Goal: Transaction & Acquisition: Book appointment/travel/reservation

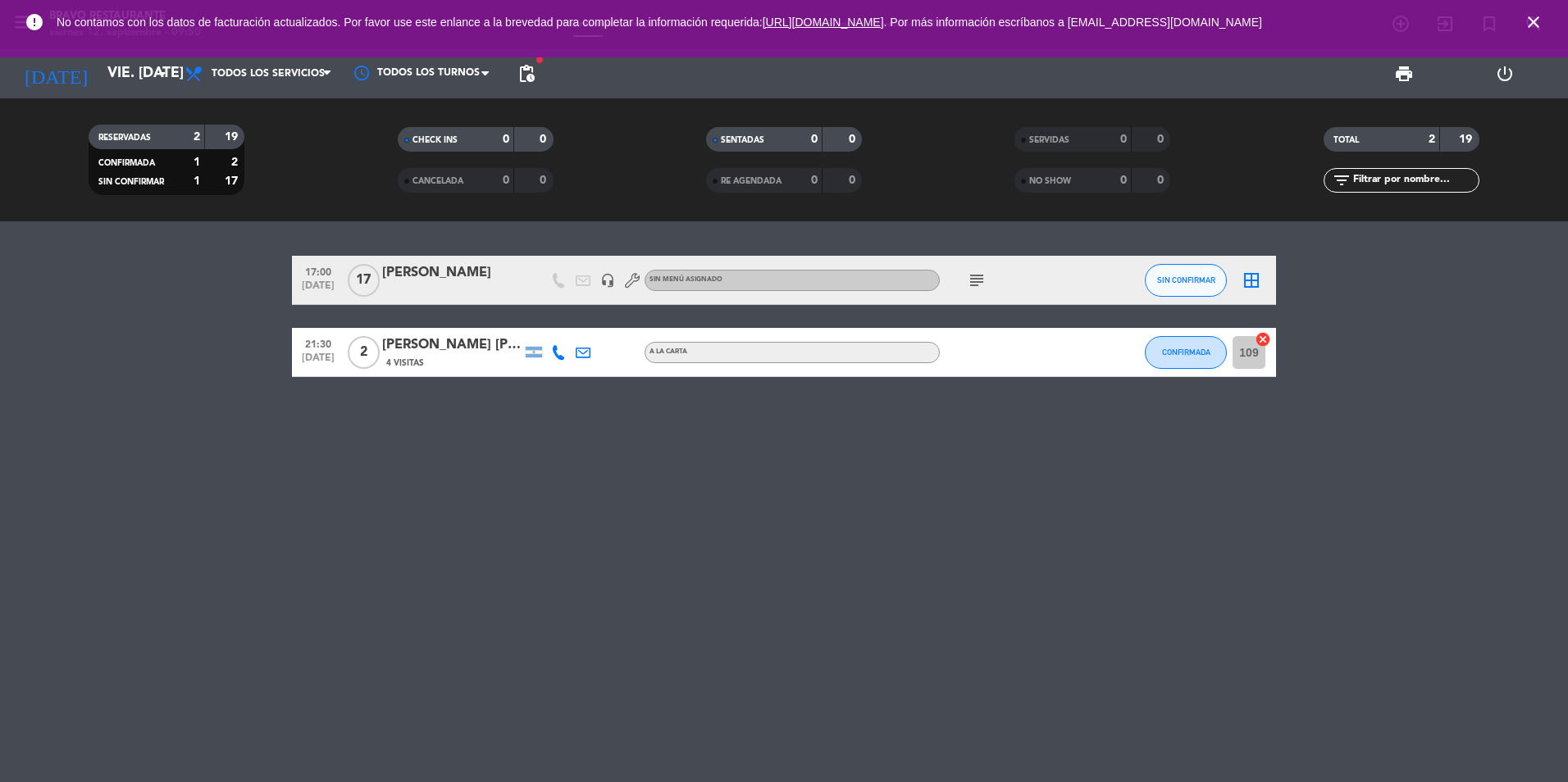
click at [1529, 13] on icon "close" at bounding box center [1533, 22] width 19 height 19
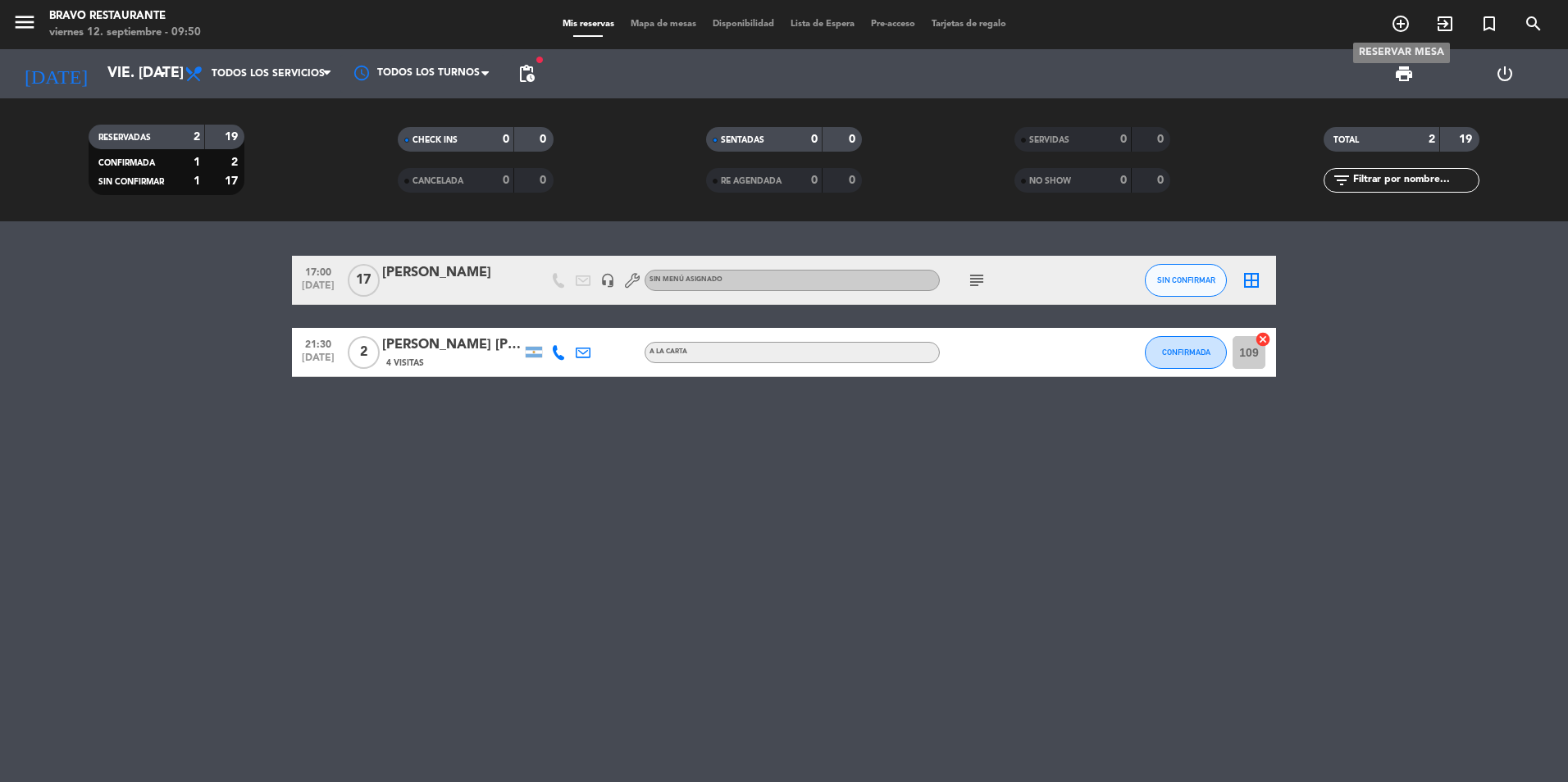
click at [1406, 18] on icon "add_circle_outline" at bounding box center [1401, 23] width 19 height 19
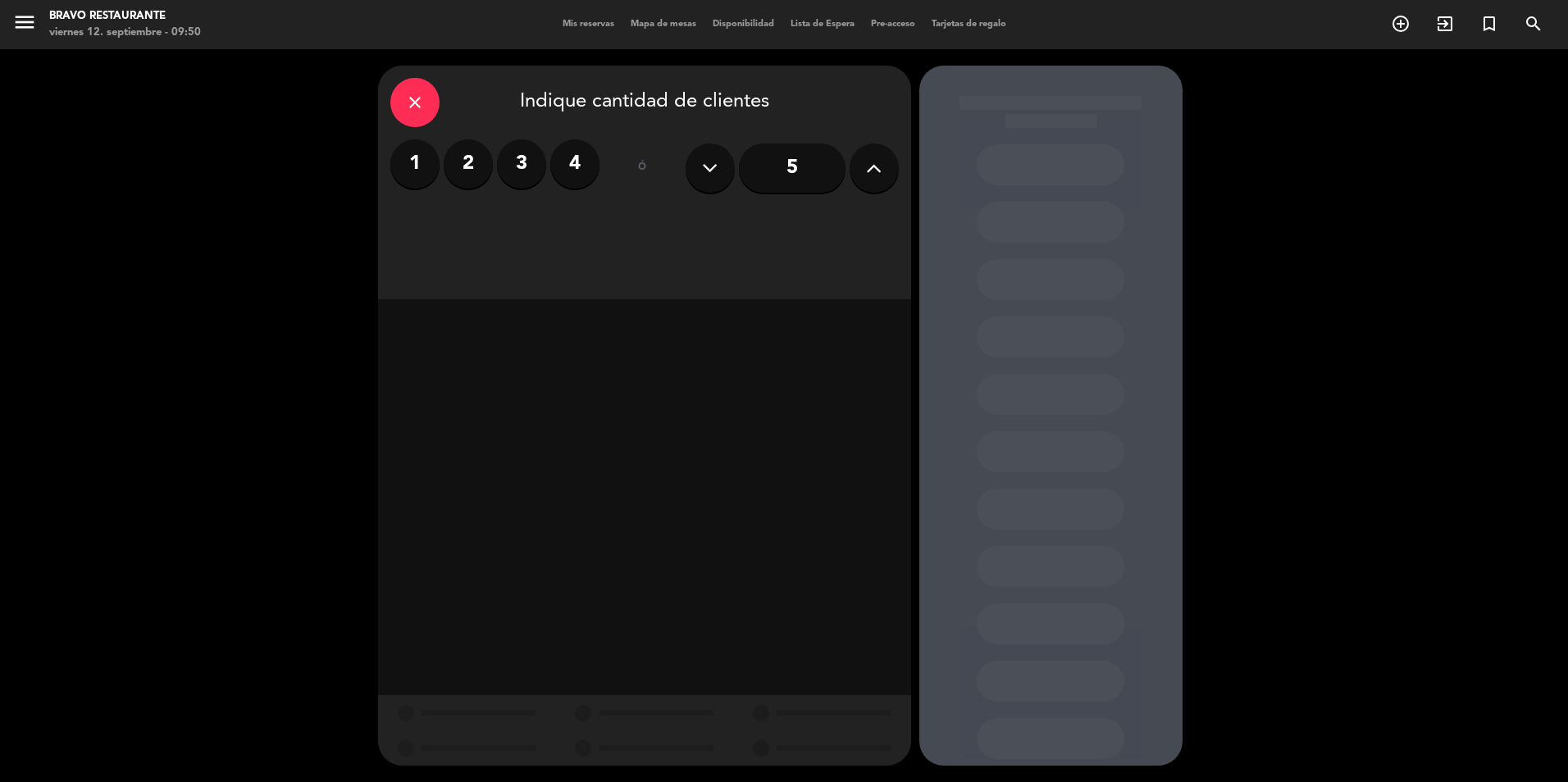
click at [469, 166] on label "2" at bounding box center [468, 164] width 49 height 49
click at [612, 217] on div "Almuerzo" at bounding box center [581, 225] width 123 height 33
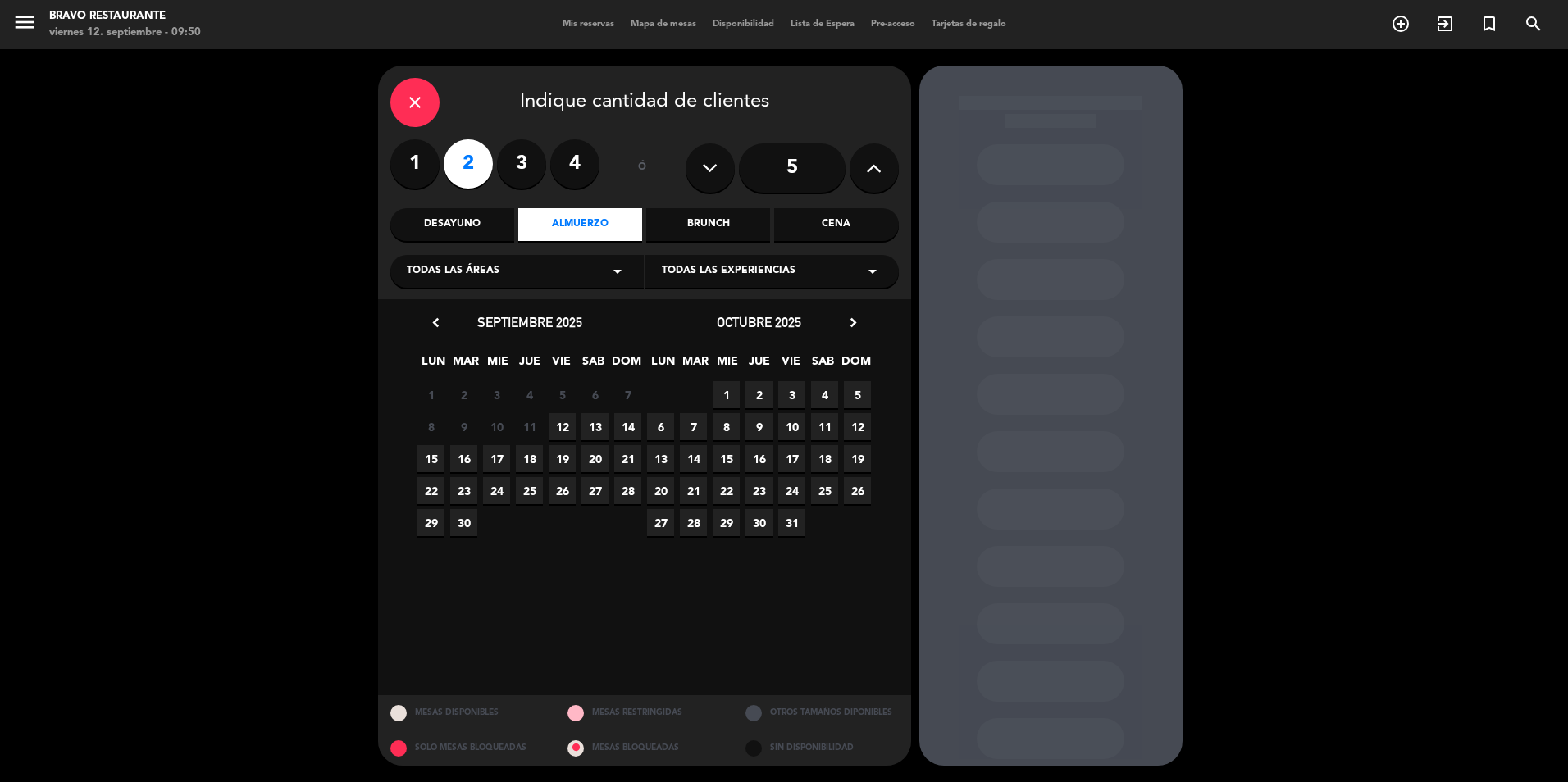
click at [561, 431] on span "12" at bounding box center [562, 427] width 27 height 27
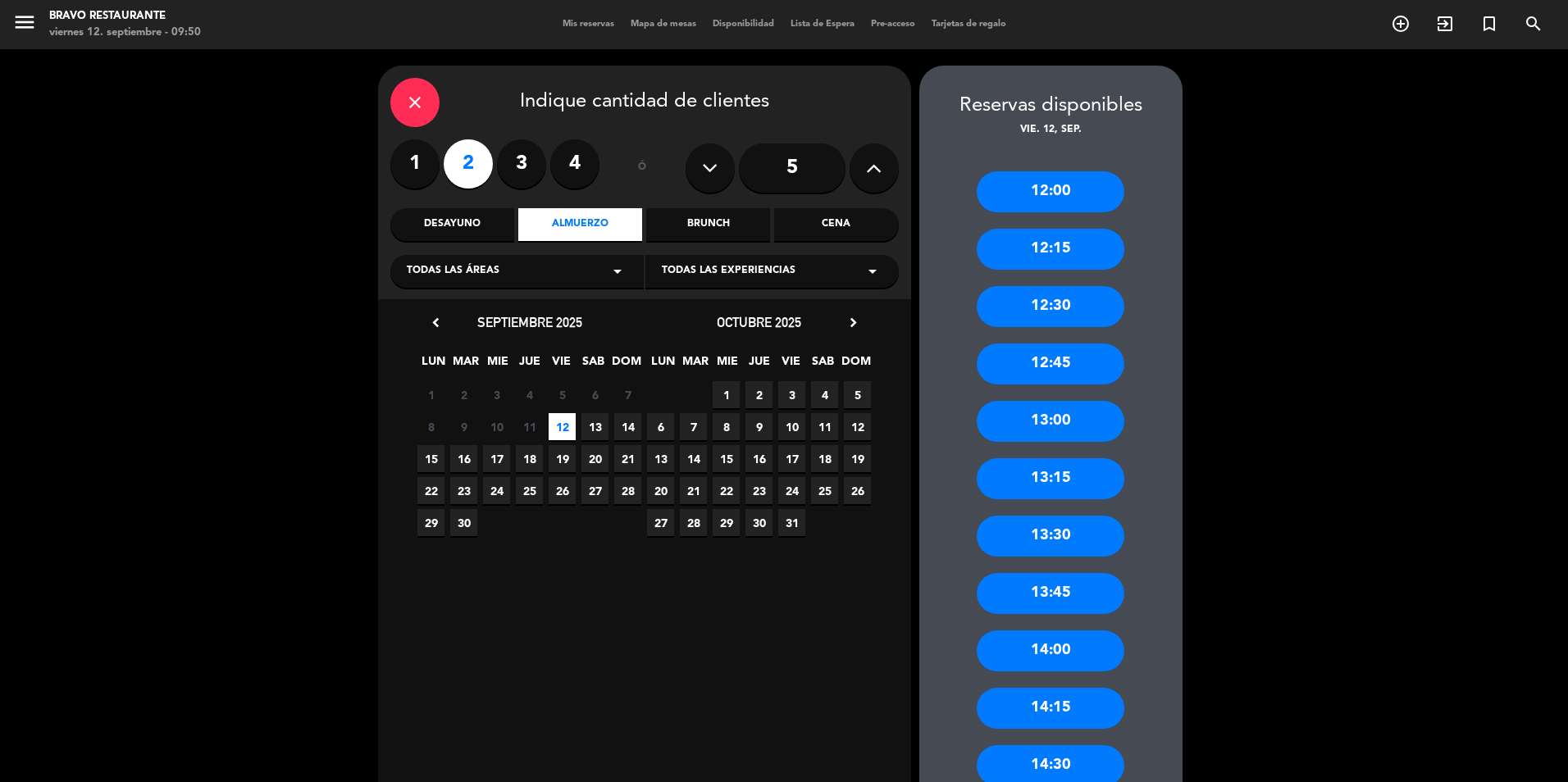
scroll to position [82, 0]
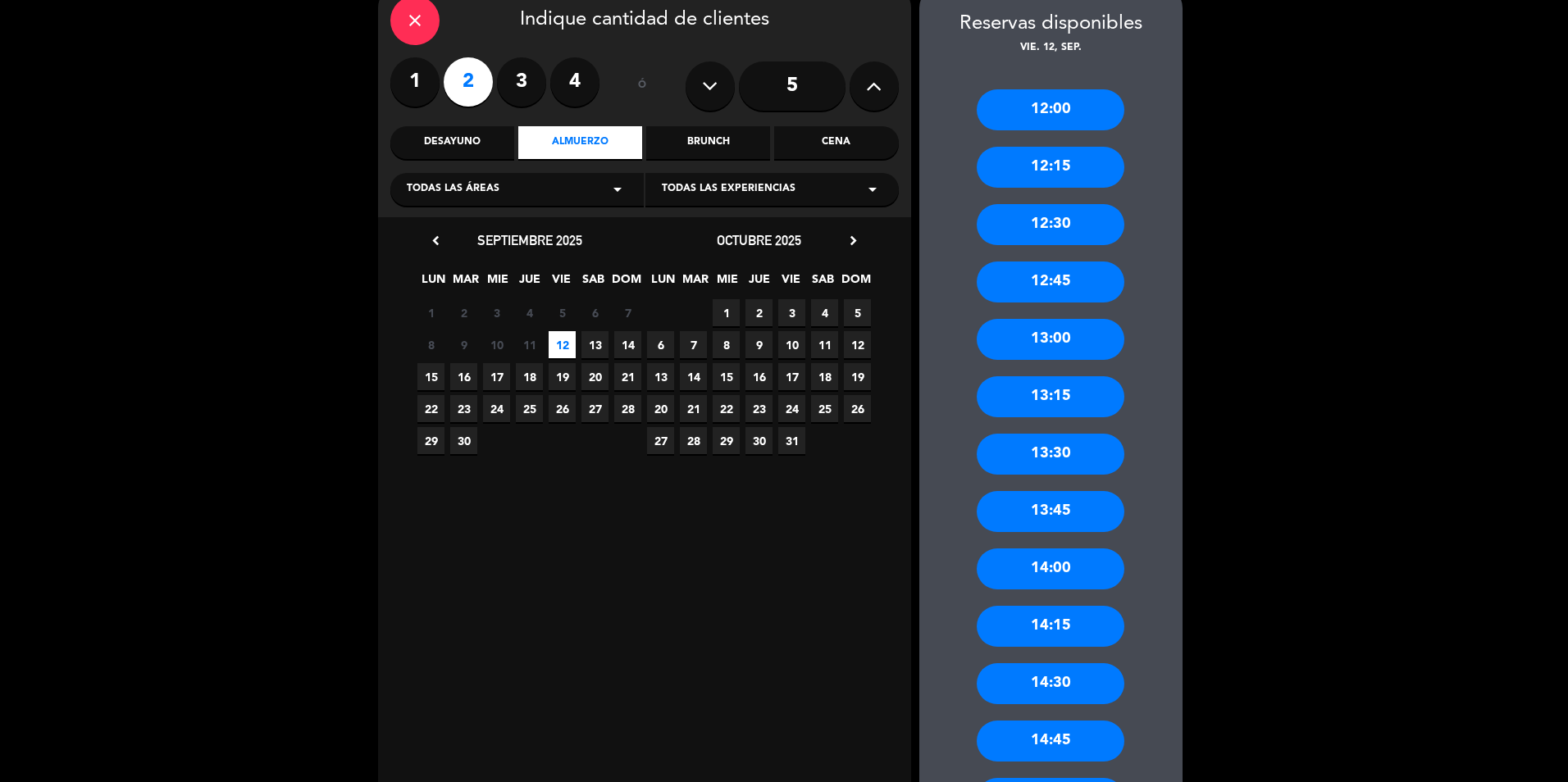
click at [1083, 474] on div "13:30" at bounding box center [1050, 454] width 148 height 41
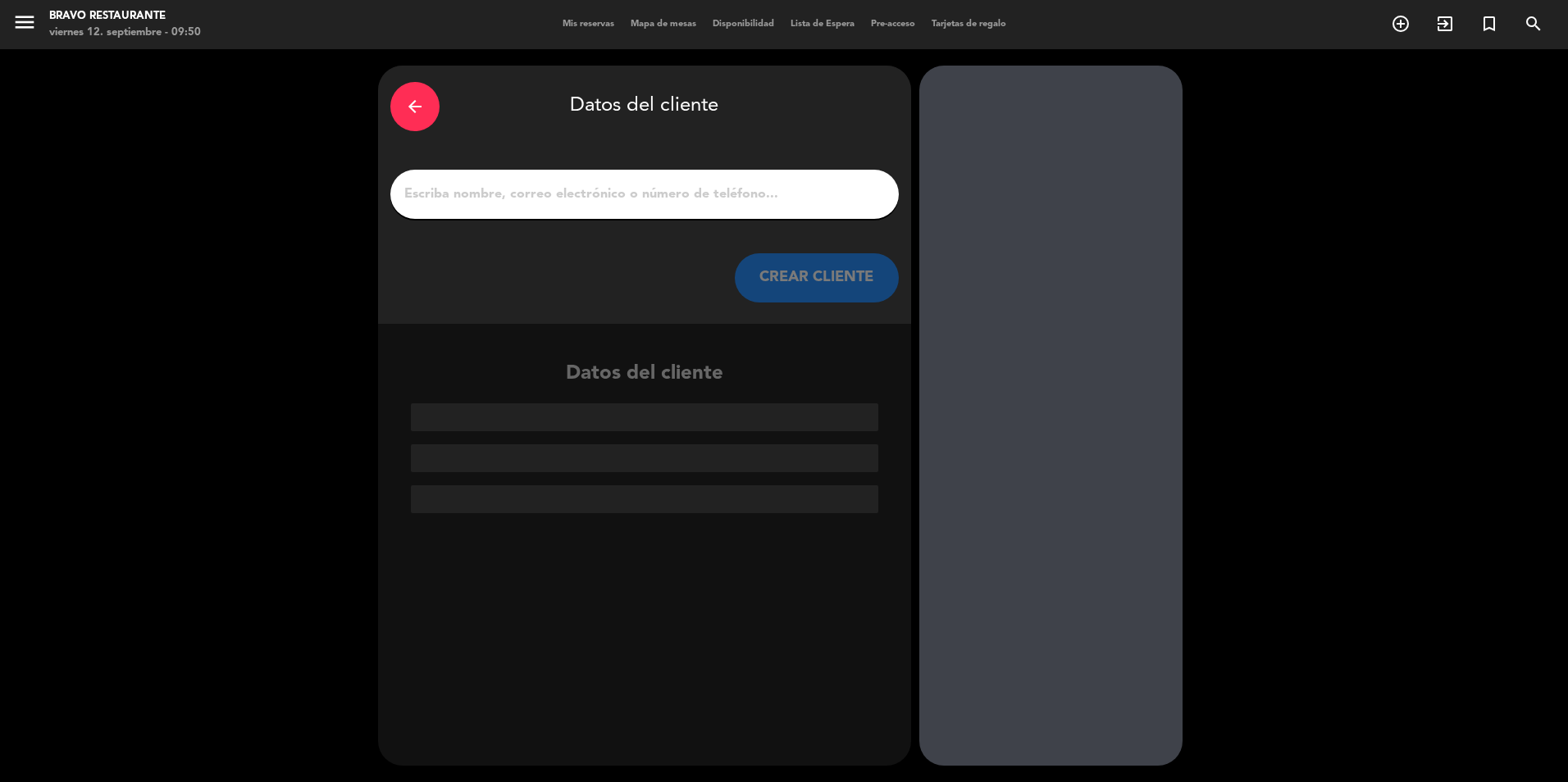
scroll to position [0, 0]
click at [742, 208] on div at bounding box center [644, 194] width 508 height 49
click at [741, 202] on input "1" at bounding box center [645, 195] width 484 height 23
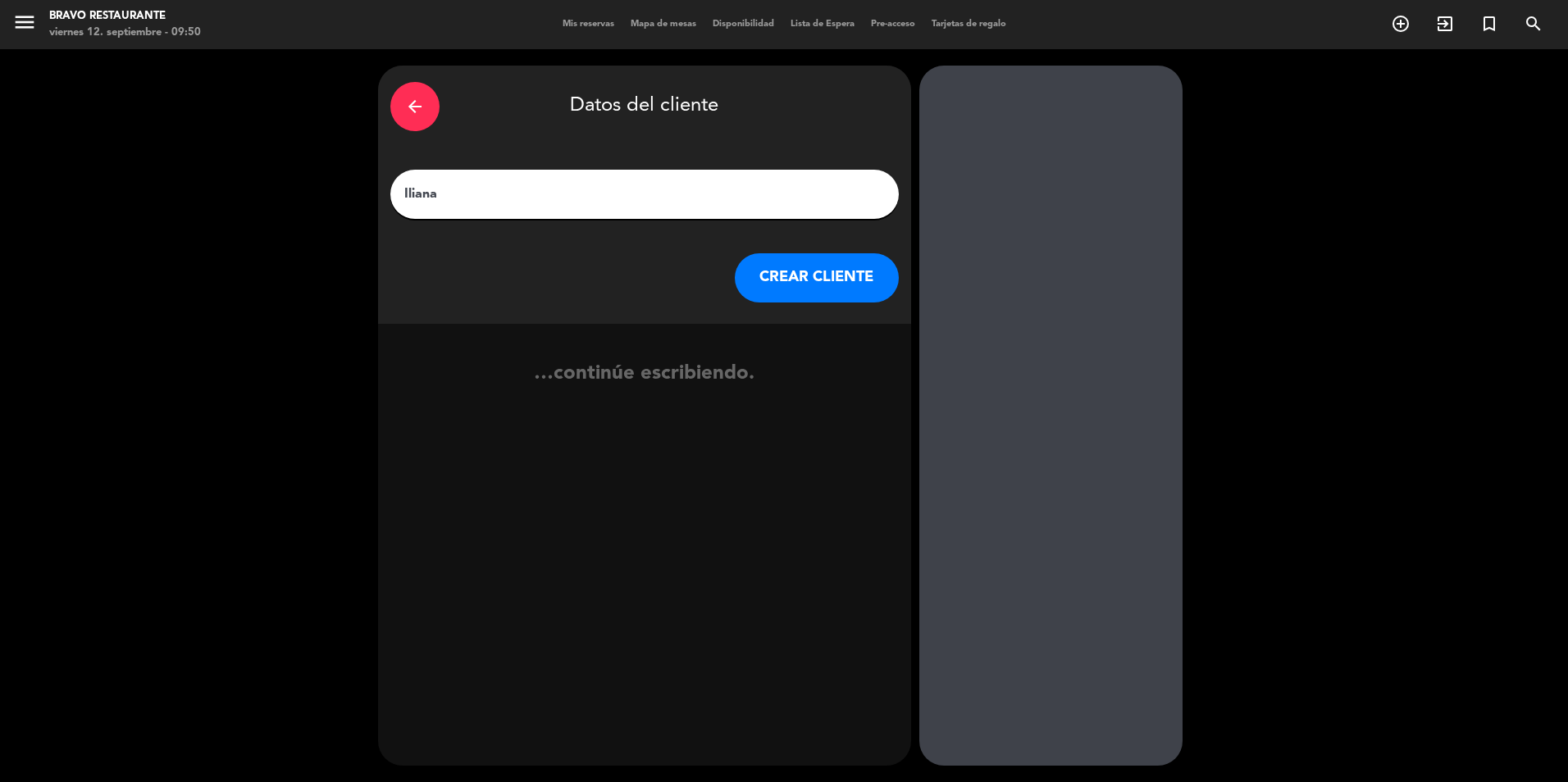
type input "Iliana"
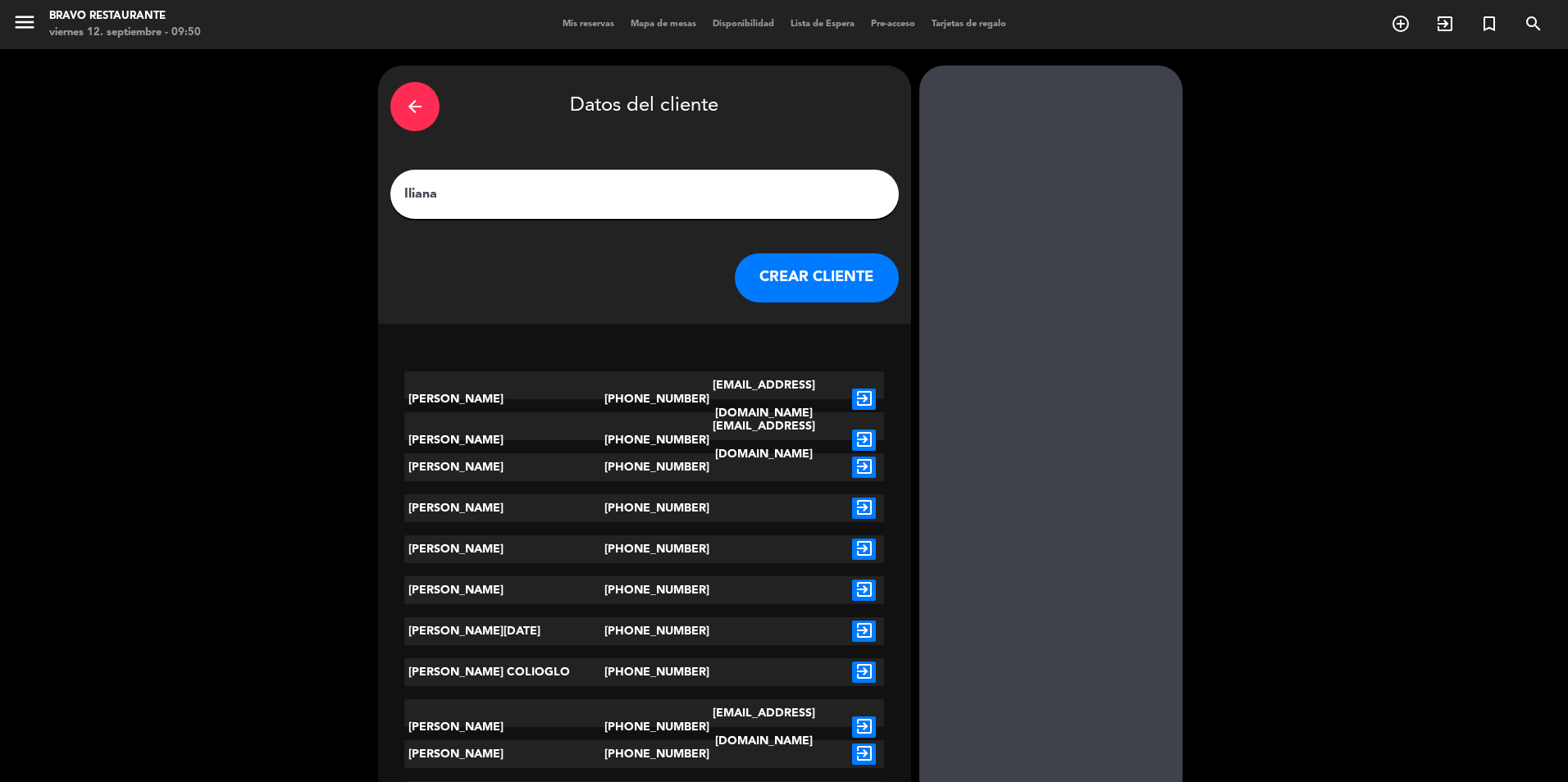
click at [798, 267] on button "CREAR CLIENTE" at bounding box center [817, 278] width 164 height 49
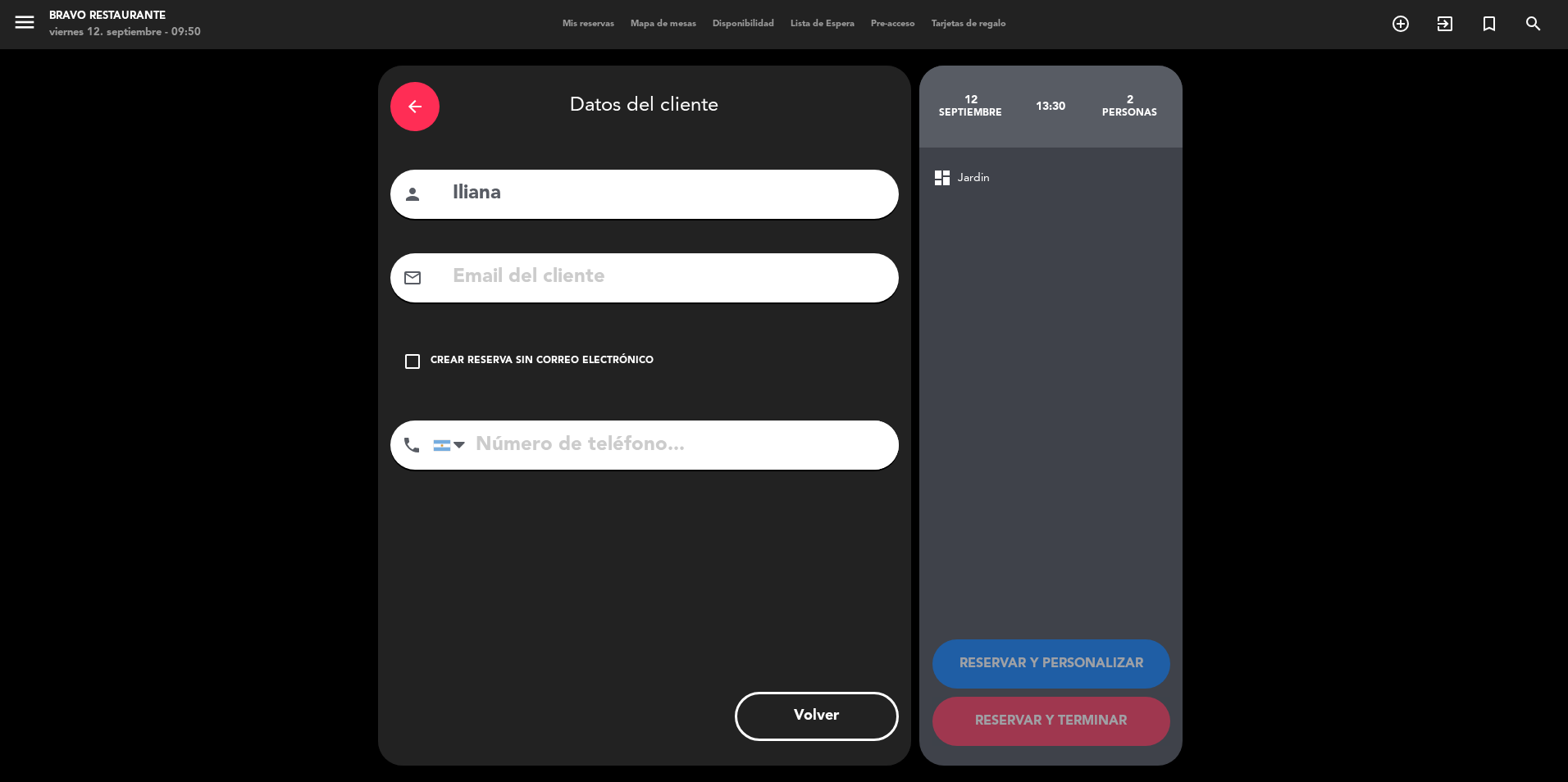
click at [552, 343] on div "check_box_outline_blank Crear reserva sin correo electrónico" at bounding box center [644, 362] width 508 height 49
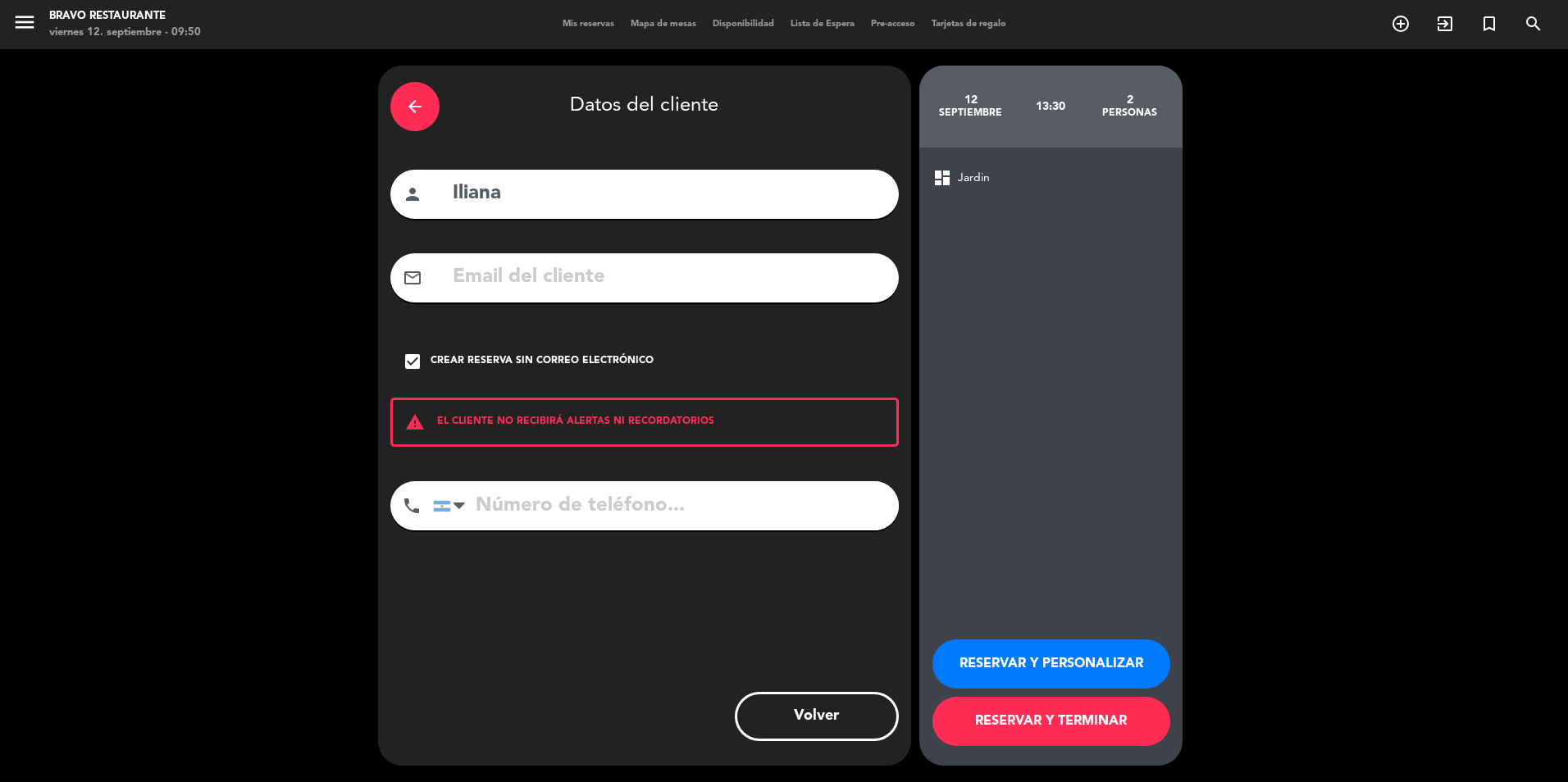
click at [1022, 656] on button "RESERVAR Y PERSONALIZAR" at bounding box center [1051, 663] width 238 height 49
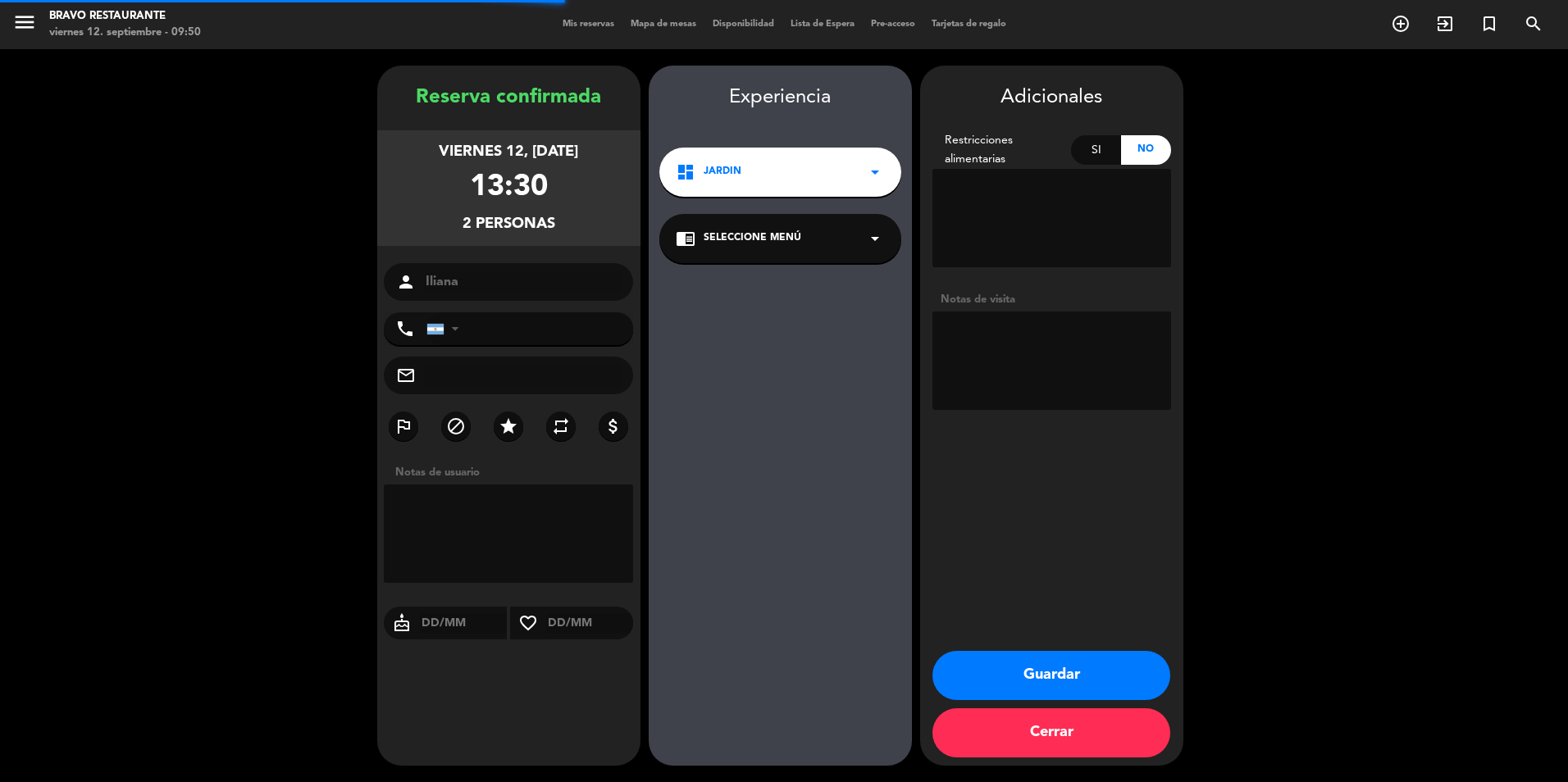
click at [1013, 336] on textarea at bounding box center [1052, 361] width 239 height 98
type textarea "jardin"
click at [1071, 661] on button "Guardar" at bounding box center [1051, 675] width 238 height 49
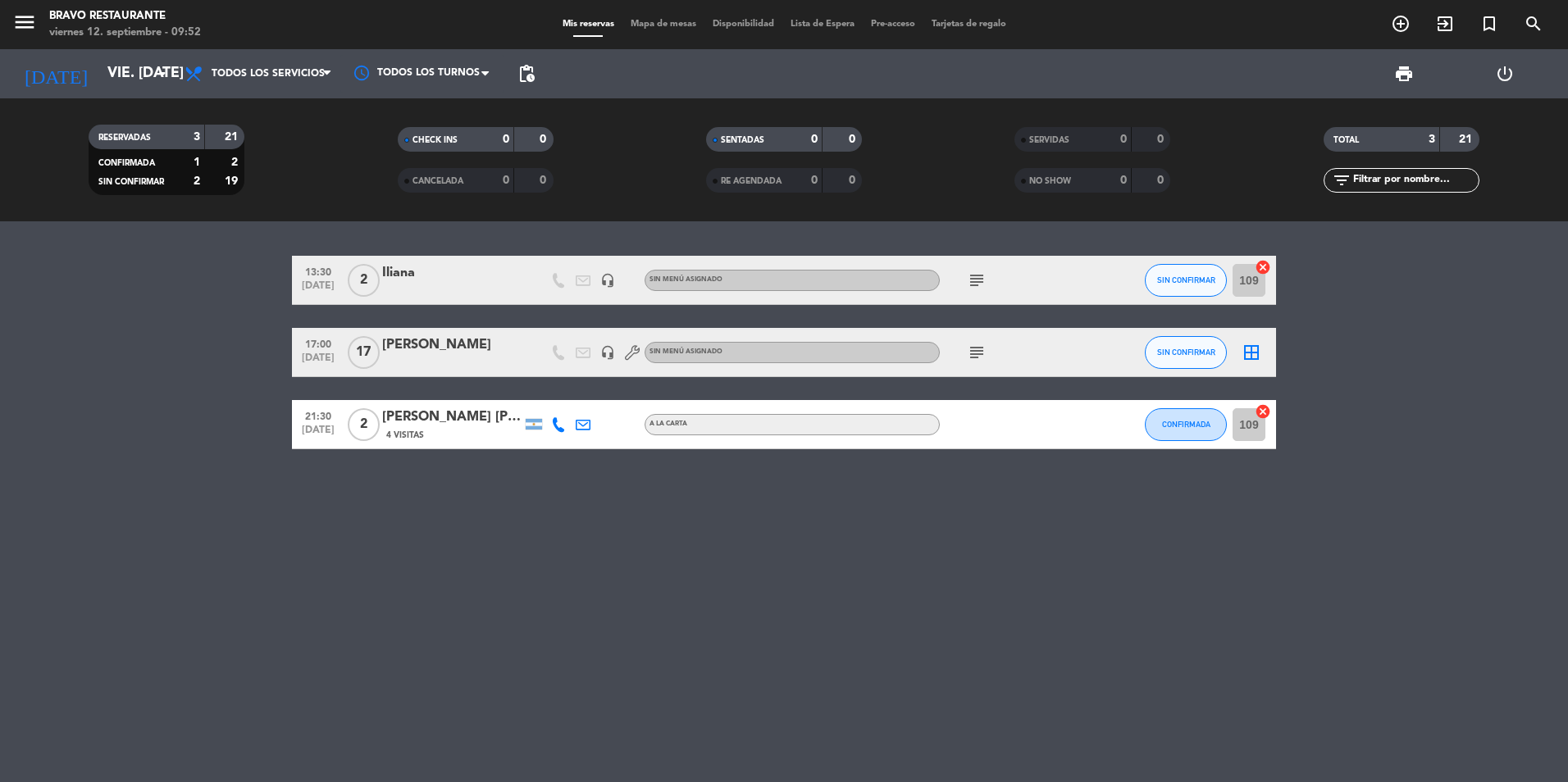
click at [541, 510] on div "13:30 [DATE] 2 [PERSON_NAME] headset_mic Sin menú asignado subject SIN CONFIRMA…" at bounding box center [784, 502] width 1568 height 561
drag, startPoint x: 1176, startPoint y: 279, endPoint x: 1063, endPoint y: 308, distance: 116.7
click at [1068, 310] on div "13:30 [DATE] 2 [PERSON_NAME] headset_mic Sin menú asignado subject SIN CONFIRMA…" at bounding box center [784, 352] width 985 height 194
click at [981, 276] on icon "subject" at bounding box center [977, 281] width 19 height 19
click at [446, 254] on div "13:30 [DATE] 2 [PERSON_NAME] headset_mic Sin menú asignado subject jardin SIN C…" at bounding box center [784, 502] width 1568 height 561
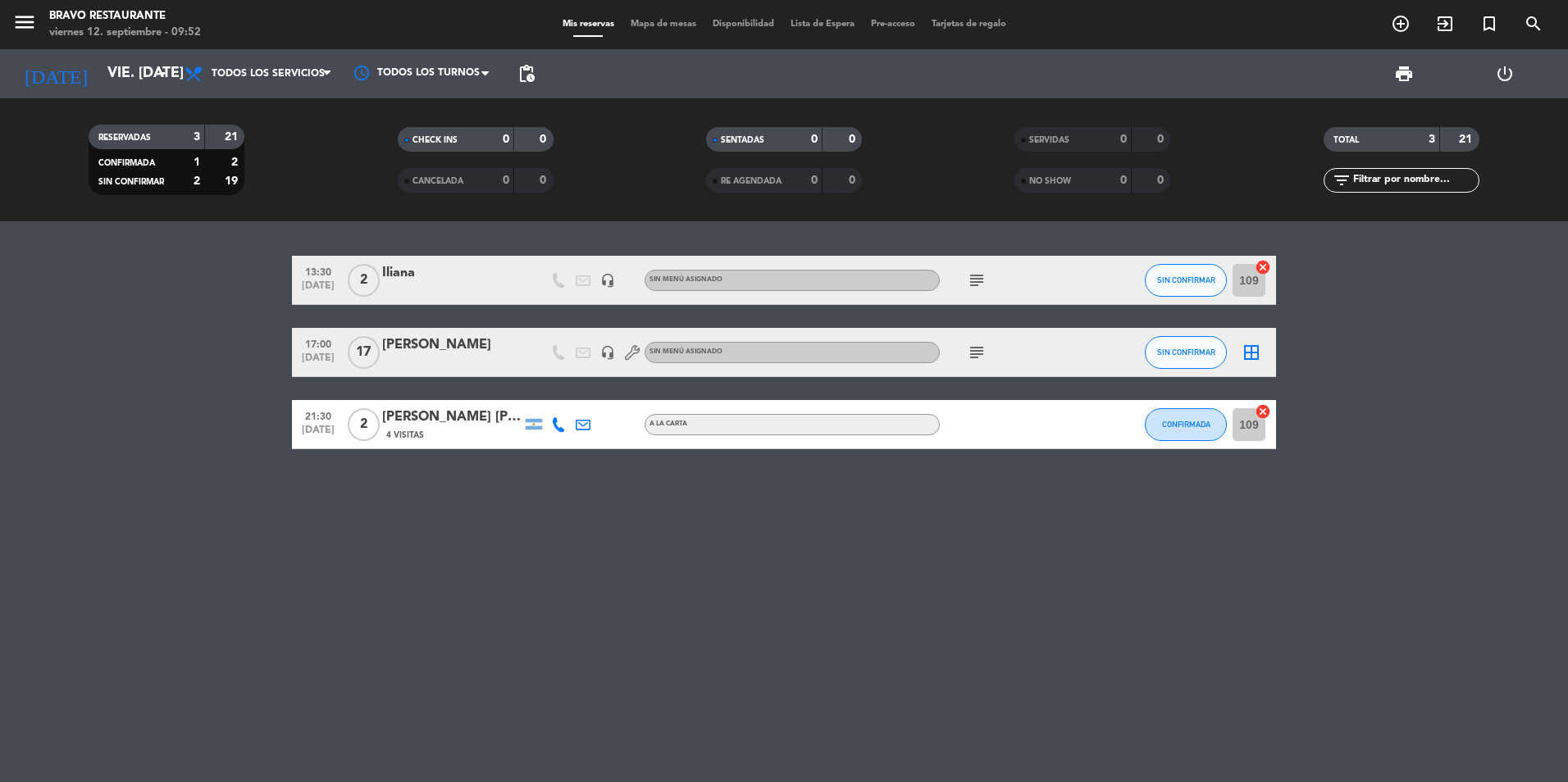
click at [400, 268] on div "Iliana" at bounding box center [451, 273] width 140 height 21
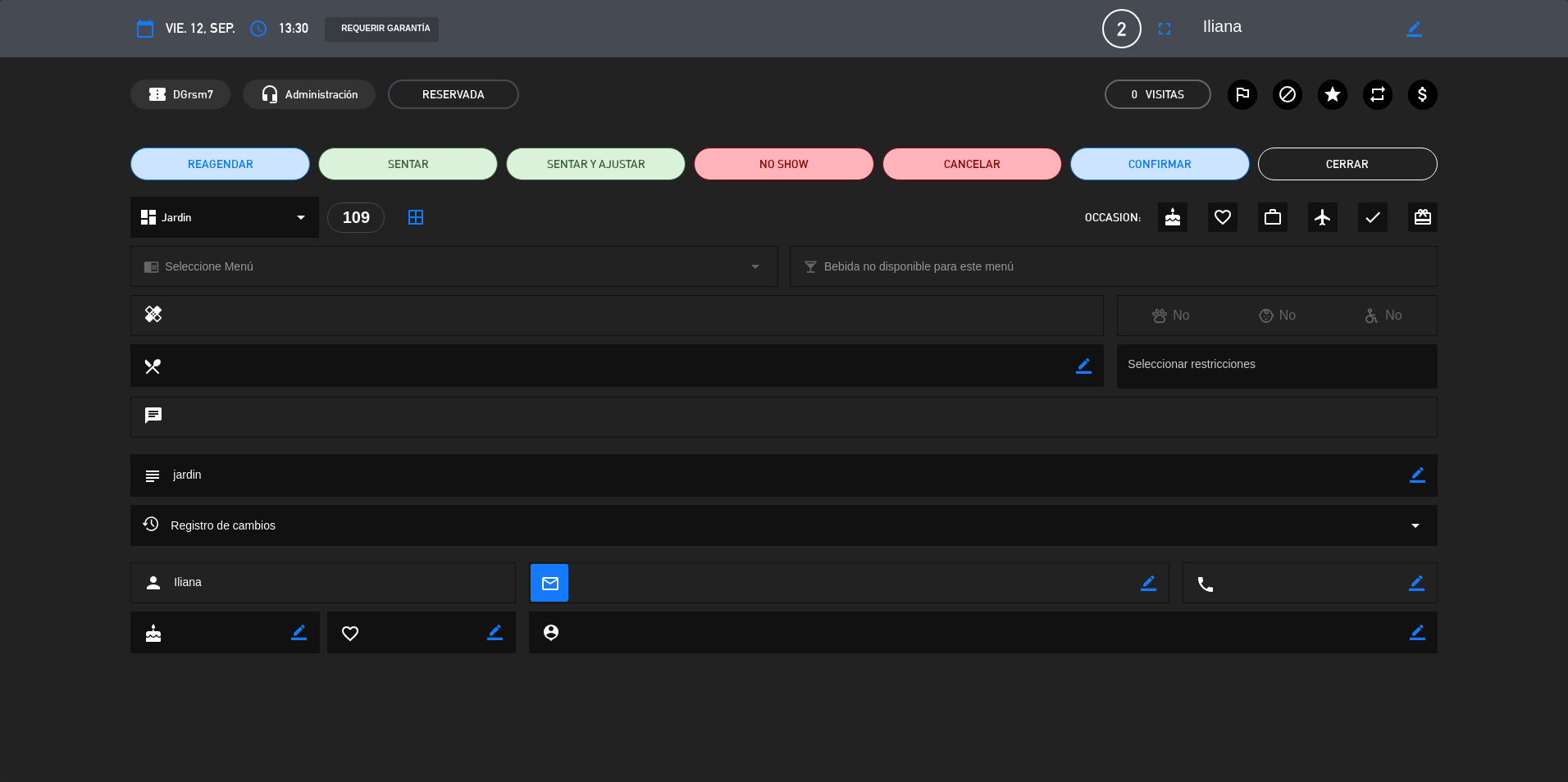
click at [284, 480] on textarea at bounding box center [785, 474] width 1249 height 41
click at [1418, 481] on icon "border_color" at bounding box center [1418, 475] width 15 height 15
type textarea "jardin 101"
click at [1419, 468] on div at bounding box center [1418, 475] width 15 height 42
click at [1414, 475] on icon at bounding box center [1418, 475] width 15 height 15
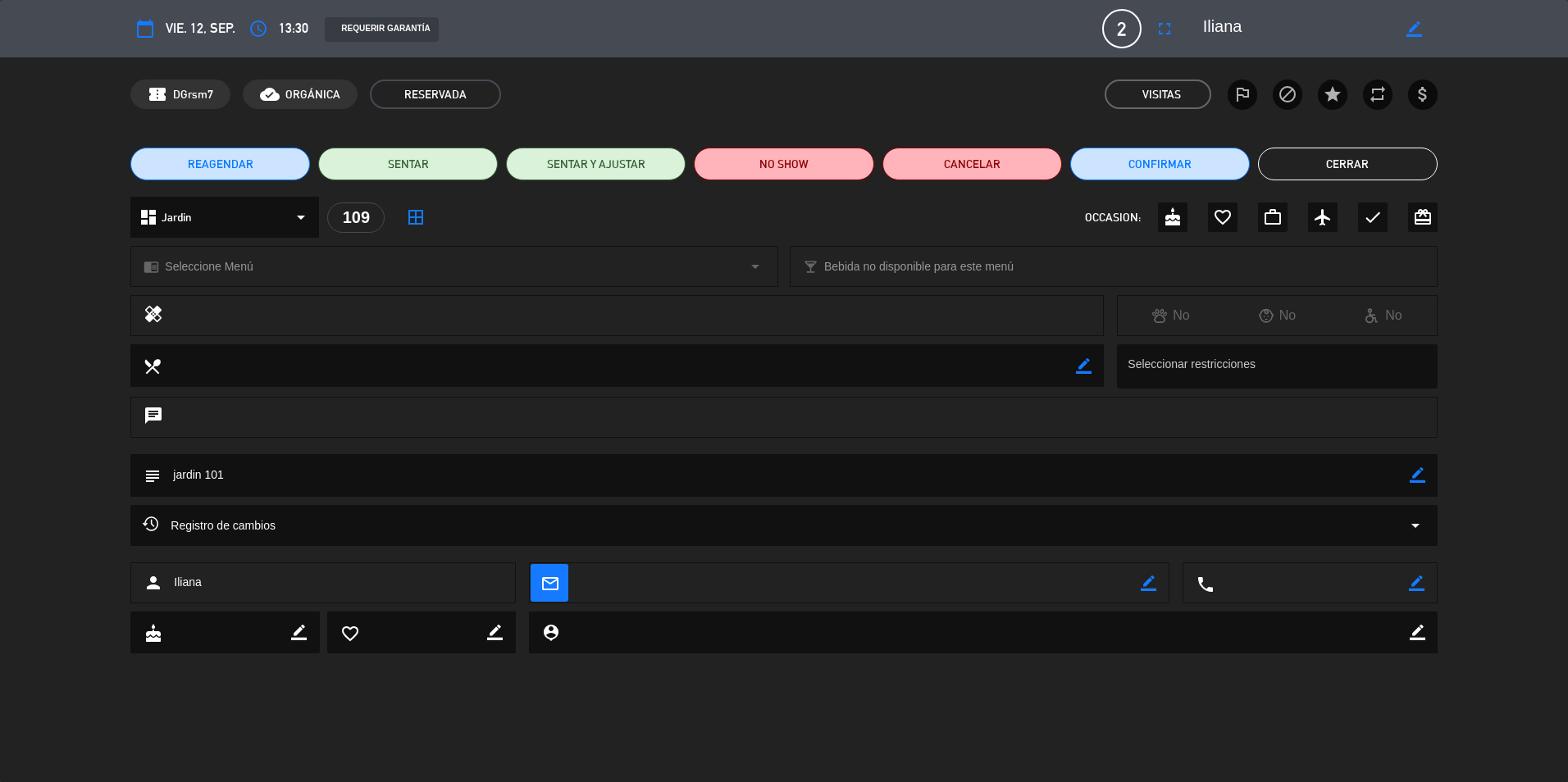
click at [1399, 168] on button "Cerrar" at bounding box center [1348, 164] width 179 height 33
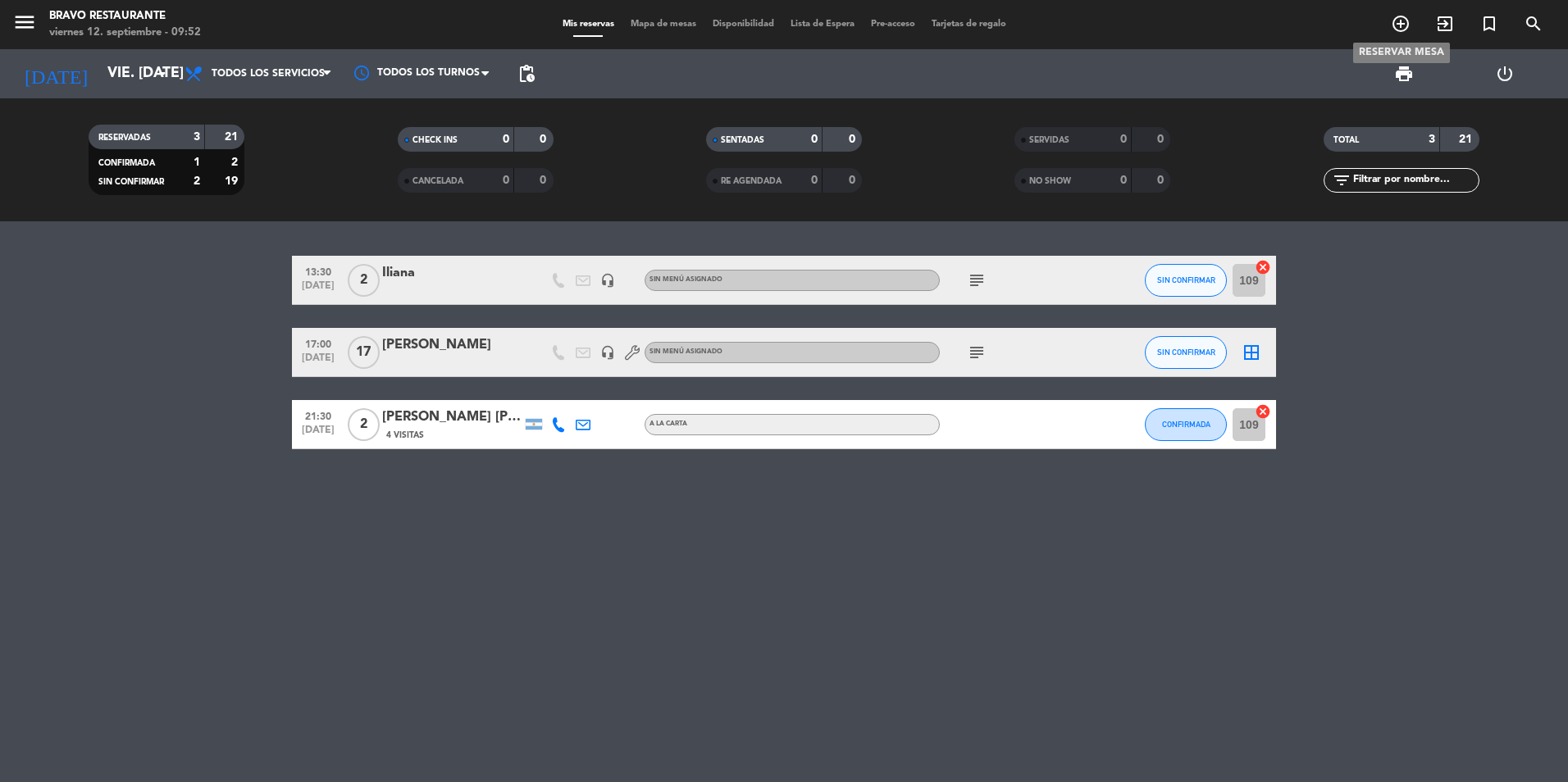
click at [1386, 35] on span "add_circle_outline" at bounding box center [1401, 23] width 44 height 28
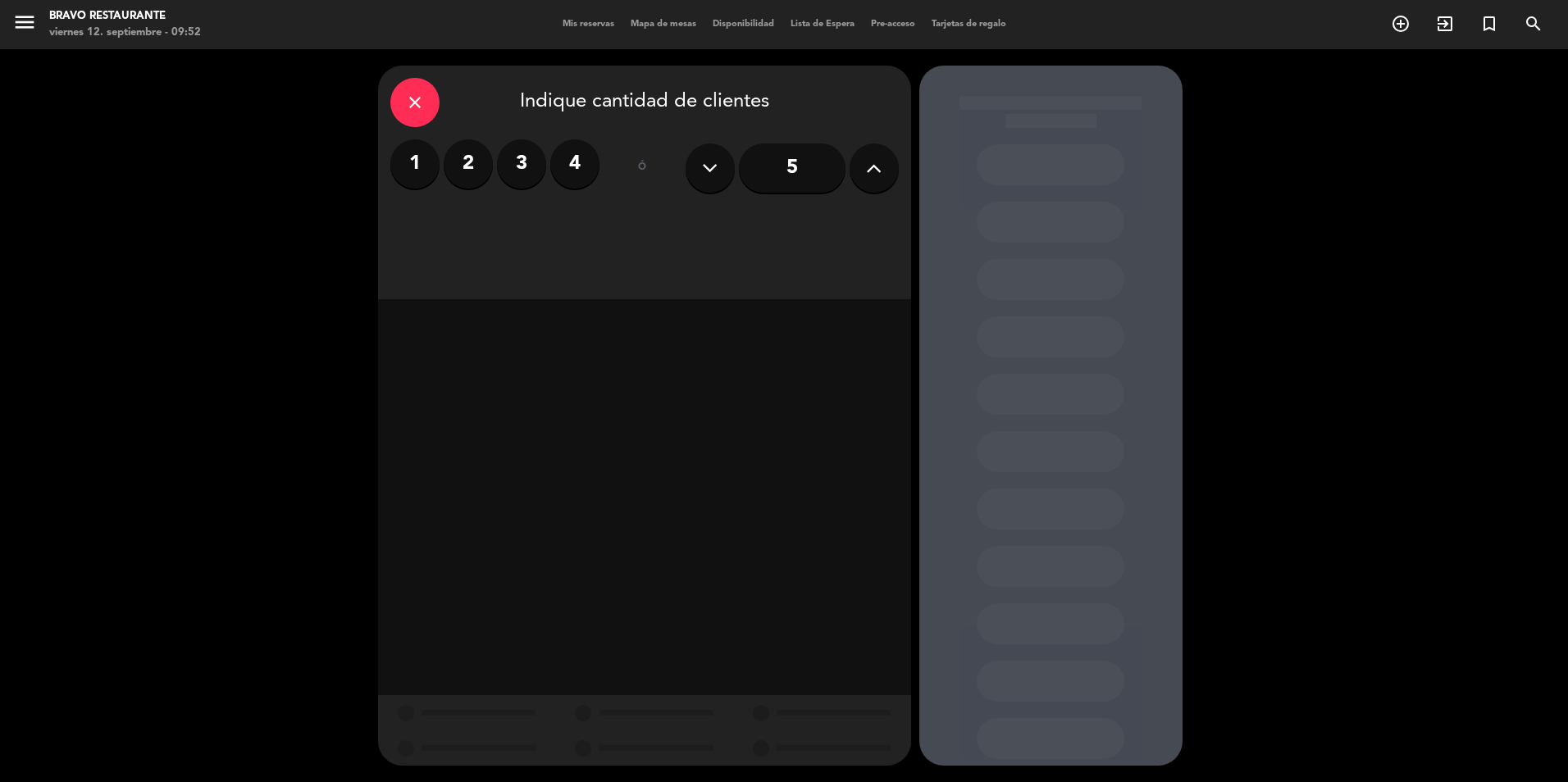
click at [584, 162] on label "4" at bounding box center [575, 164] width 49 height 49
click at [704, 217] on div "Brunch" at bounding box center [708, 225] width 123 height 33
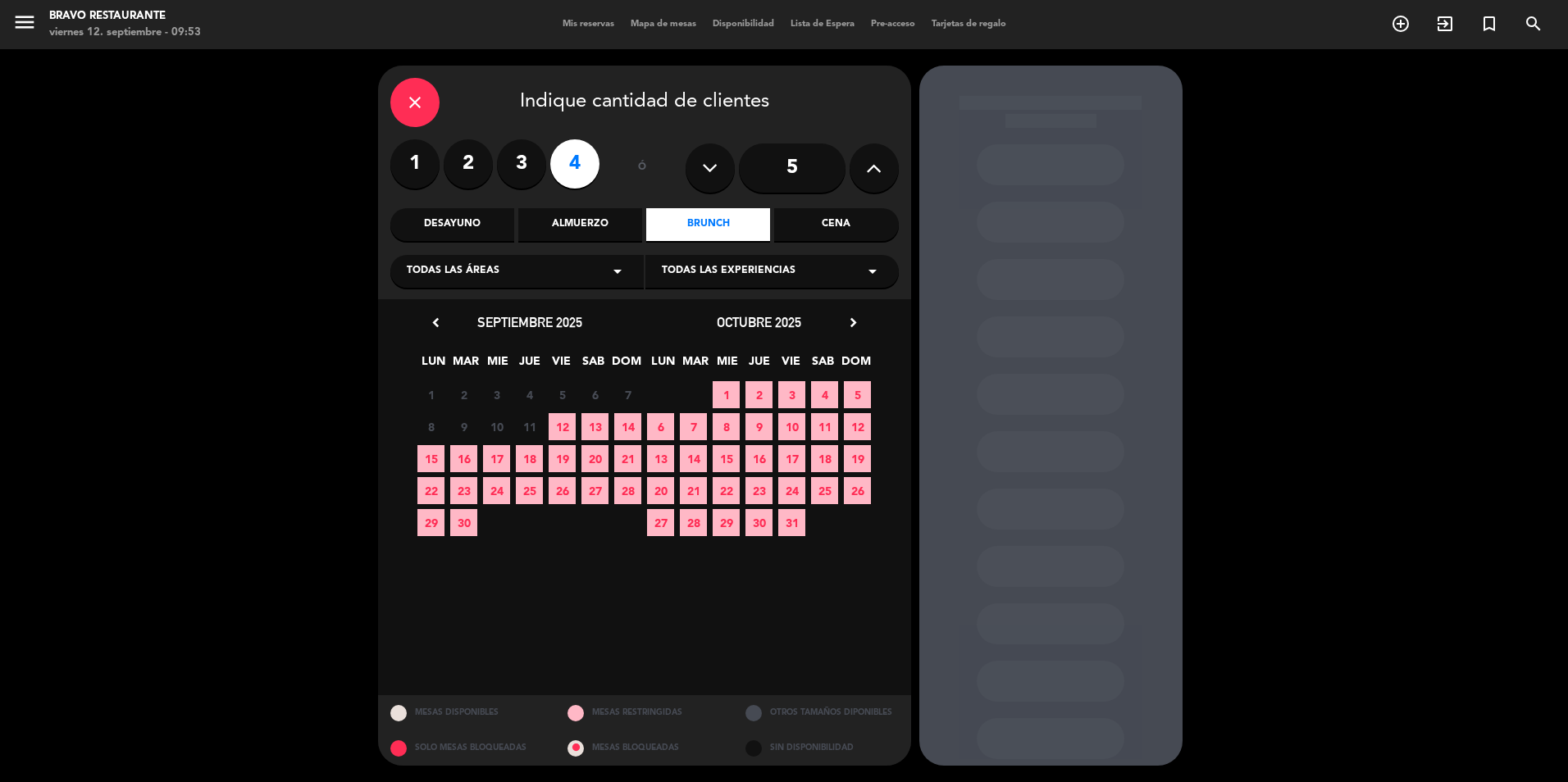
click at [565, 414] on span "12" at bounding box center [562, 427] width 27 height 27
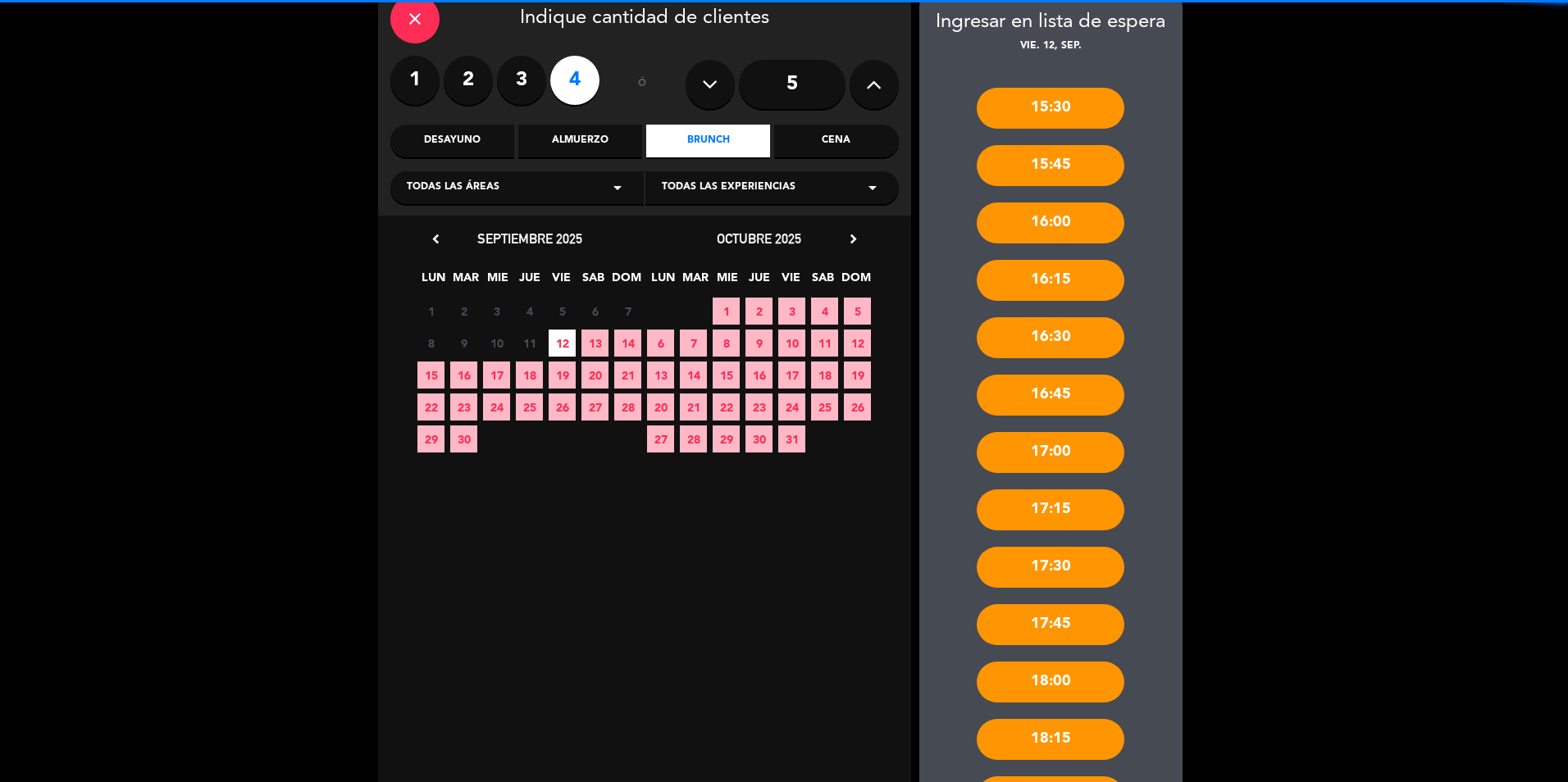
scroll to position [337, 0]
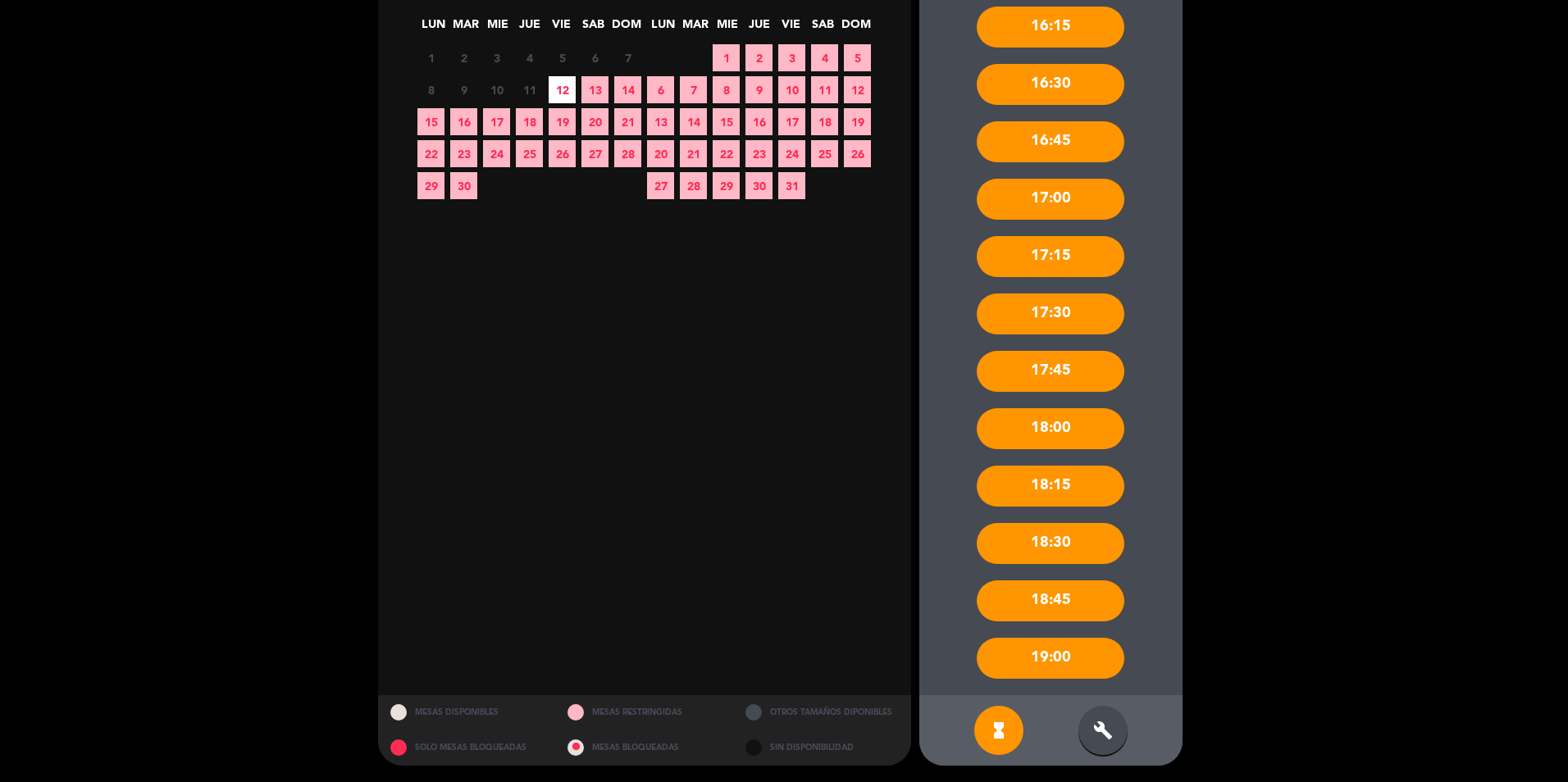
click at [1116, 728] on div "build" at bounding box center [1103, 730] width 49 height 49
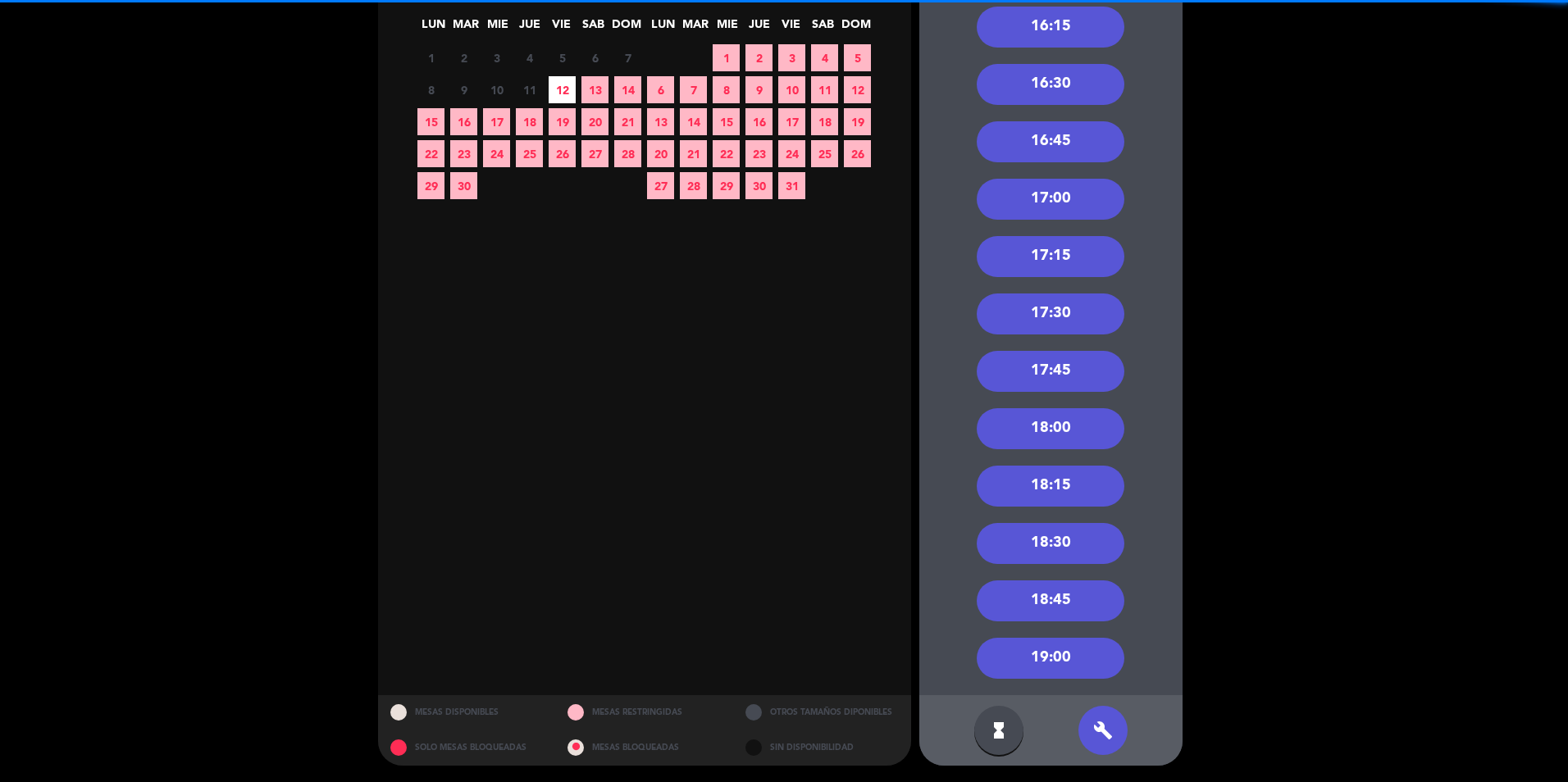
click at [1033, 441] on div "18:00" at bounding box center [1050, 429] width 148 height 41
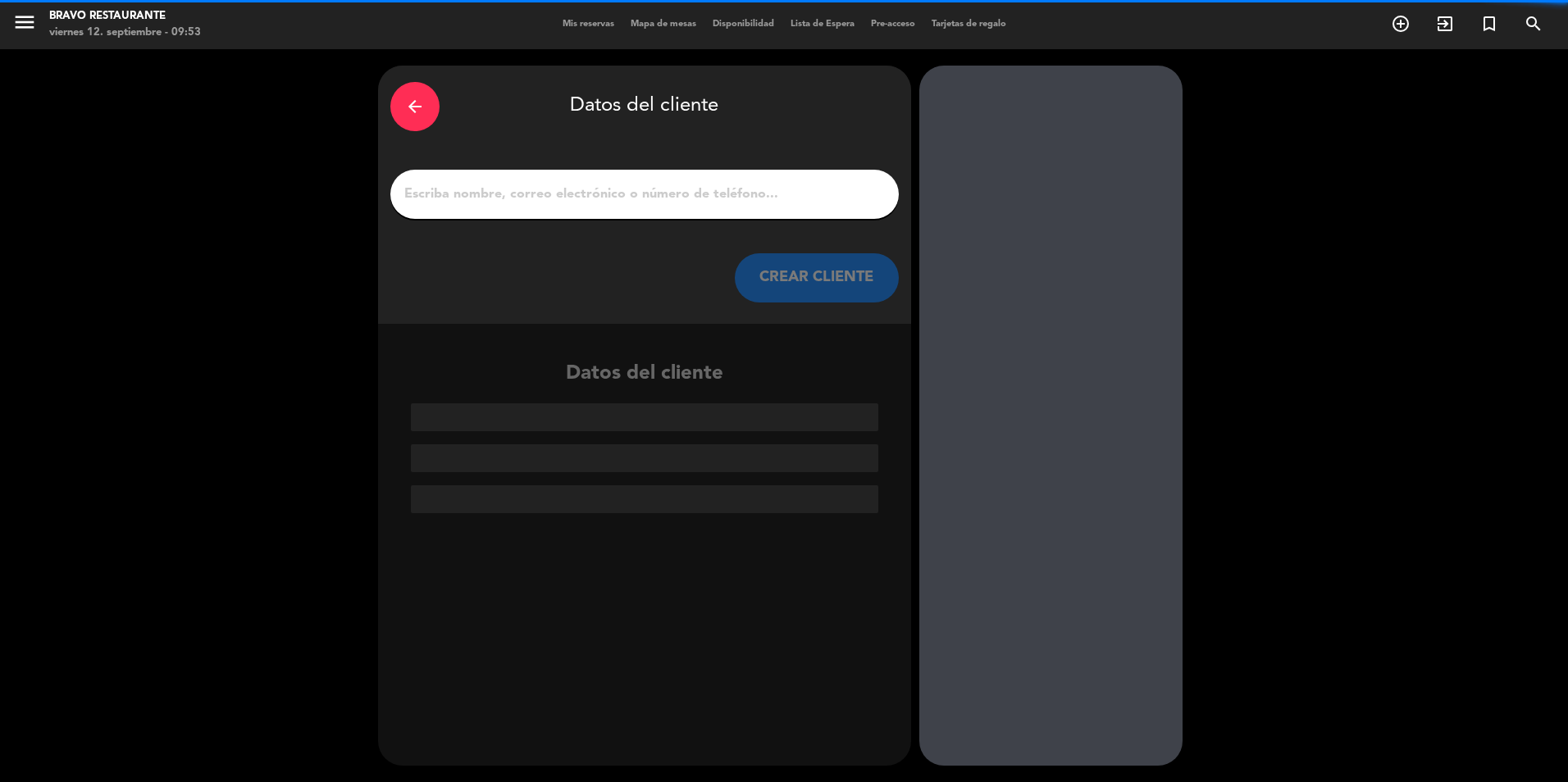
scroll to position [0, 0]
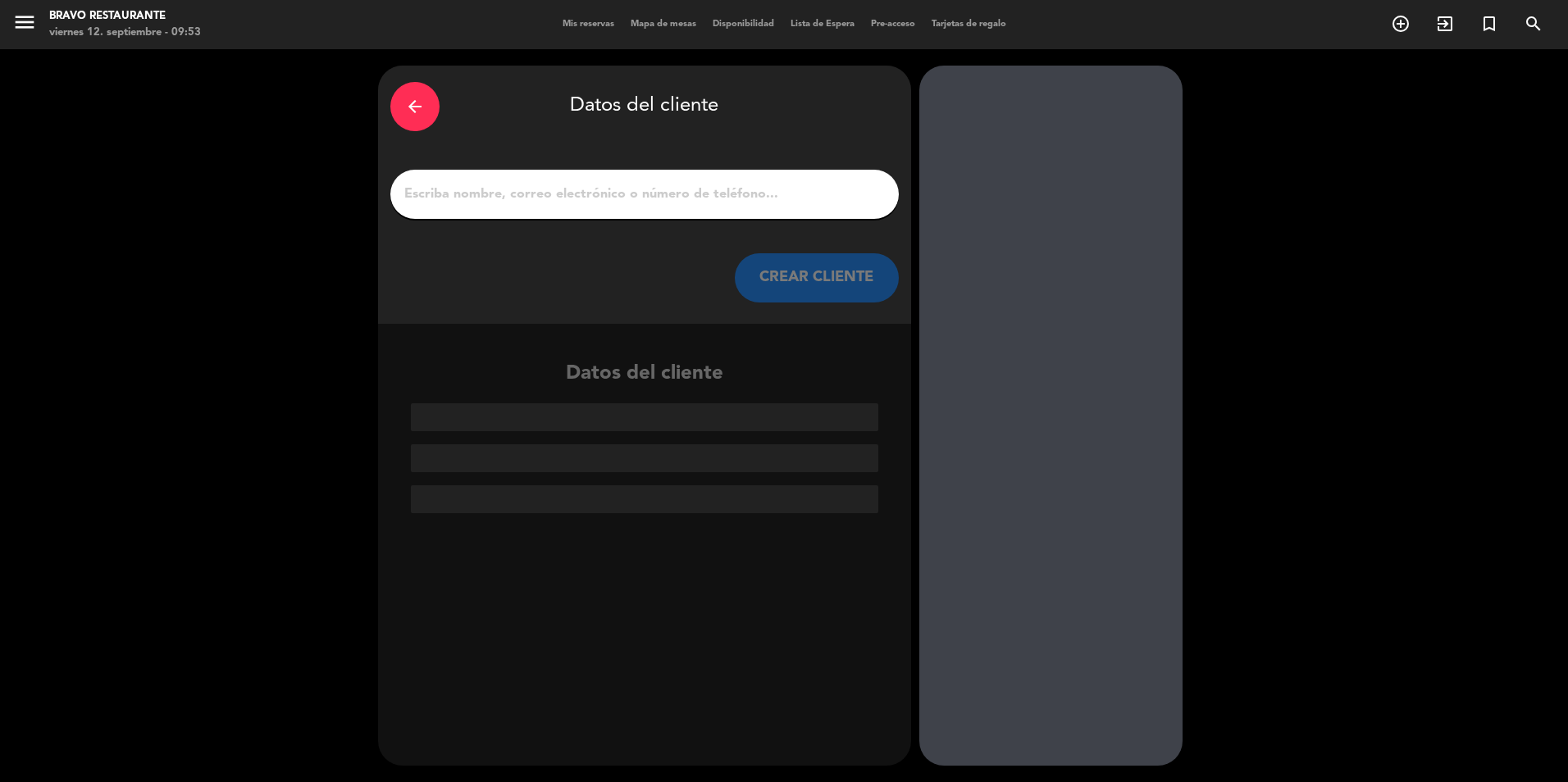
click at [761, 170] on div at bounding box center [644, 194] width 508 height 49
click at [758, 187] on input "1" at bounding box center [645, 195] width 484 height 23
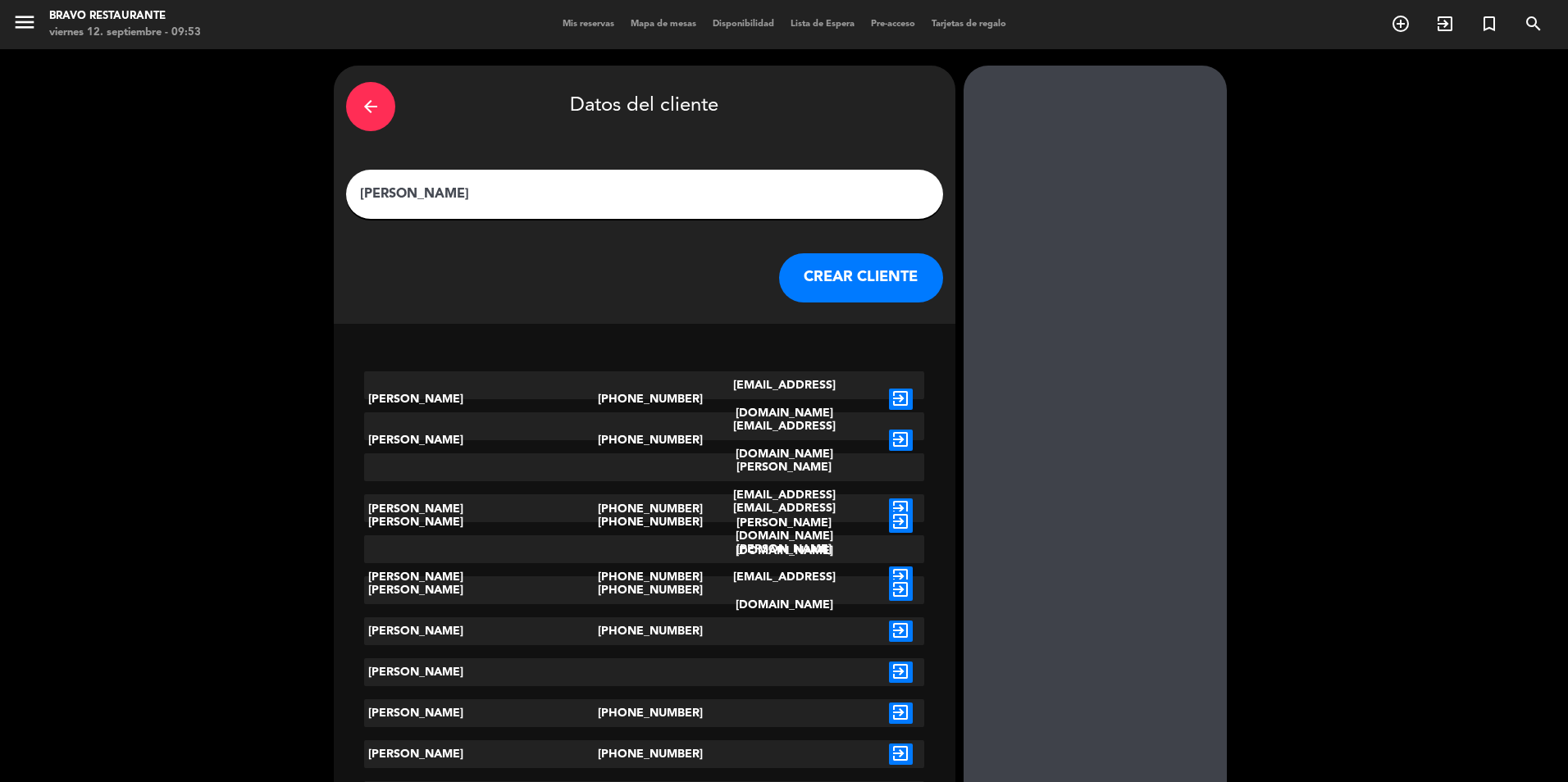
type input "[PERSON_NAME]"
click at [819, 272] on button "CREAR CLIENTE" at bounding box center [861, 278] width 164 height 49
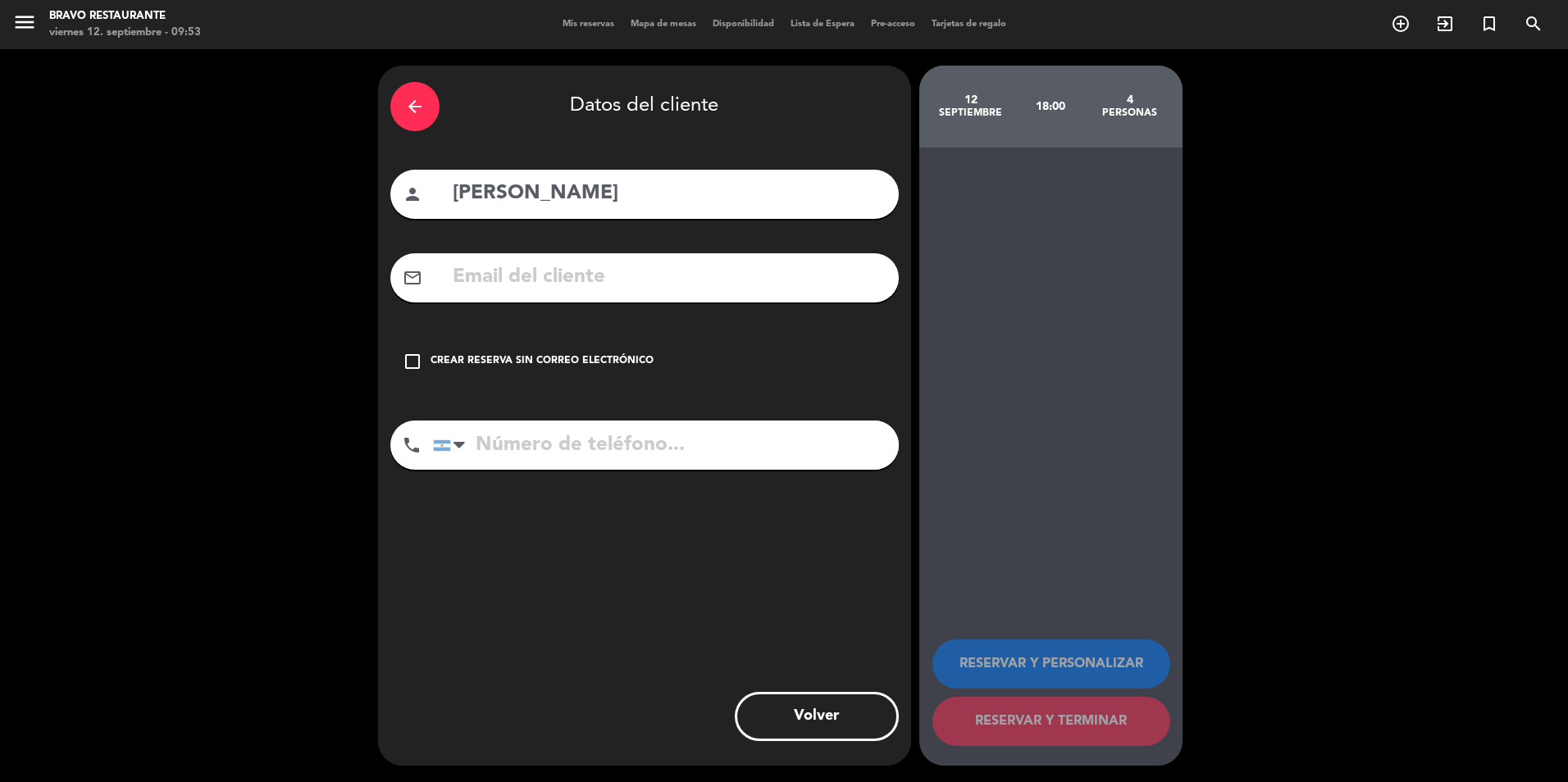
click at [473, 338] on div "check_box_outline_blank Crear reserva sin correo electrónico" at bounding box center [644, 362] width 508 height 49
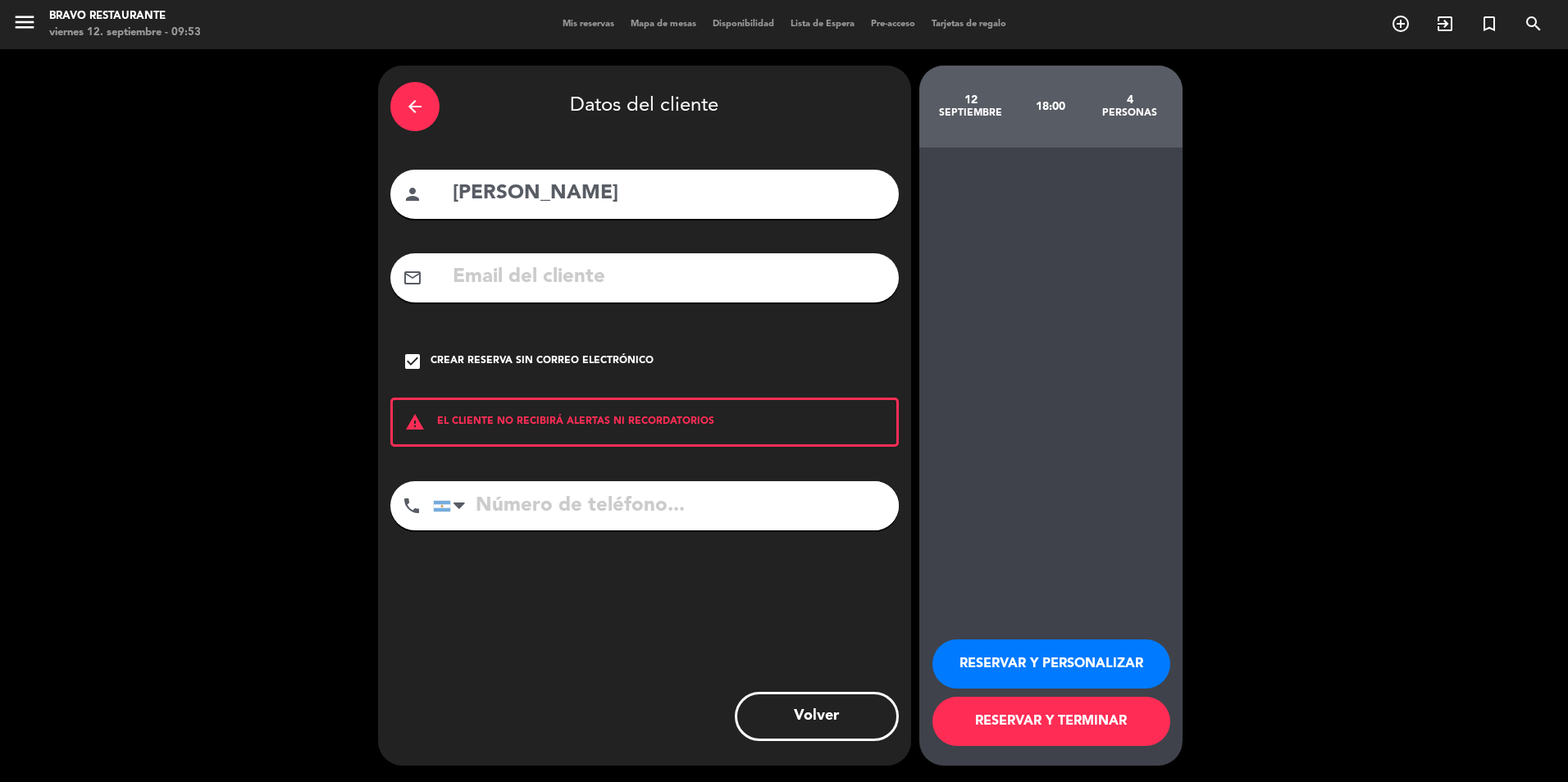
click at [749, 512] on input "tel" at bounding box center [665, 505] width 466 height 49
type input "1160512226"
click at [953, 658] on button "RESERVAR Y PERSONALIZAR" at bounding box center [1051, 663] width 238 height 49
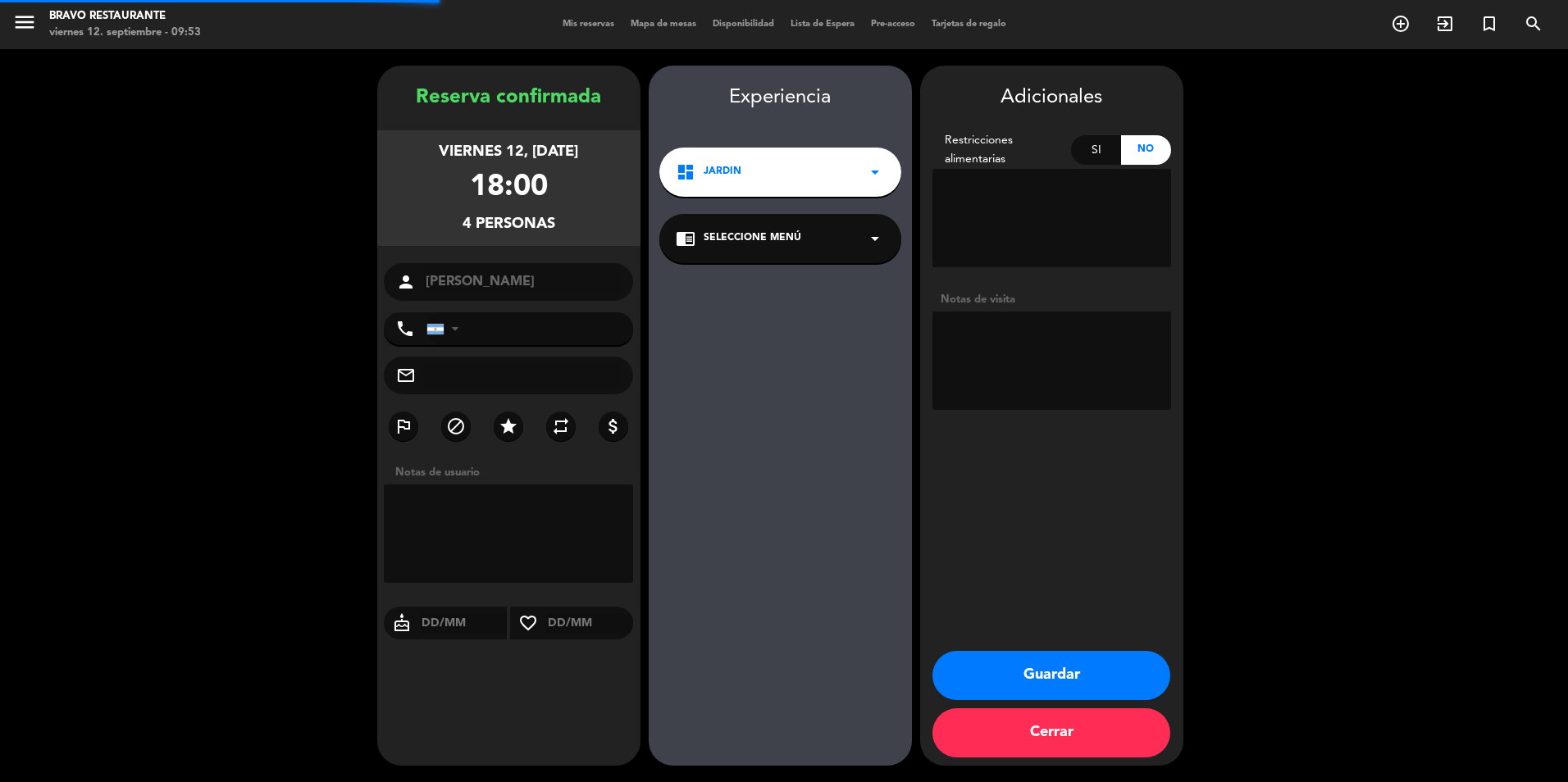
type input "[PHONE_NUMBER]"
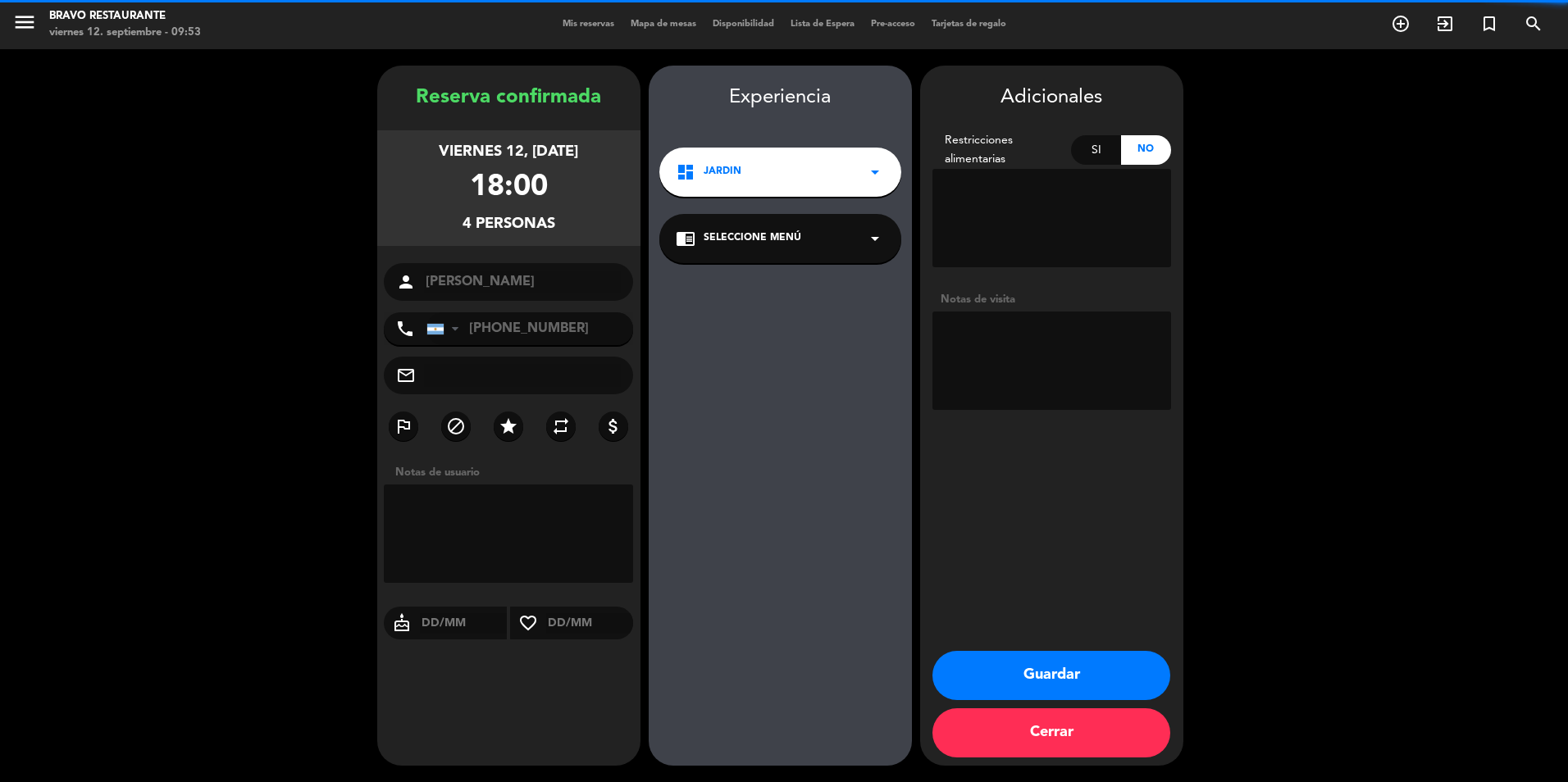
click at [1007, 386] on textarea at bounding box center [1052, 361] width 239 height 98
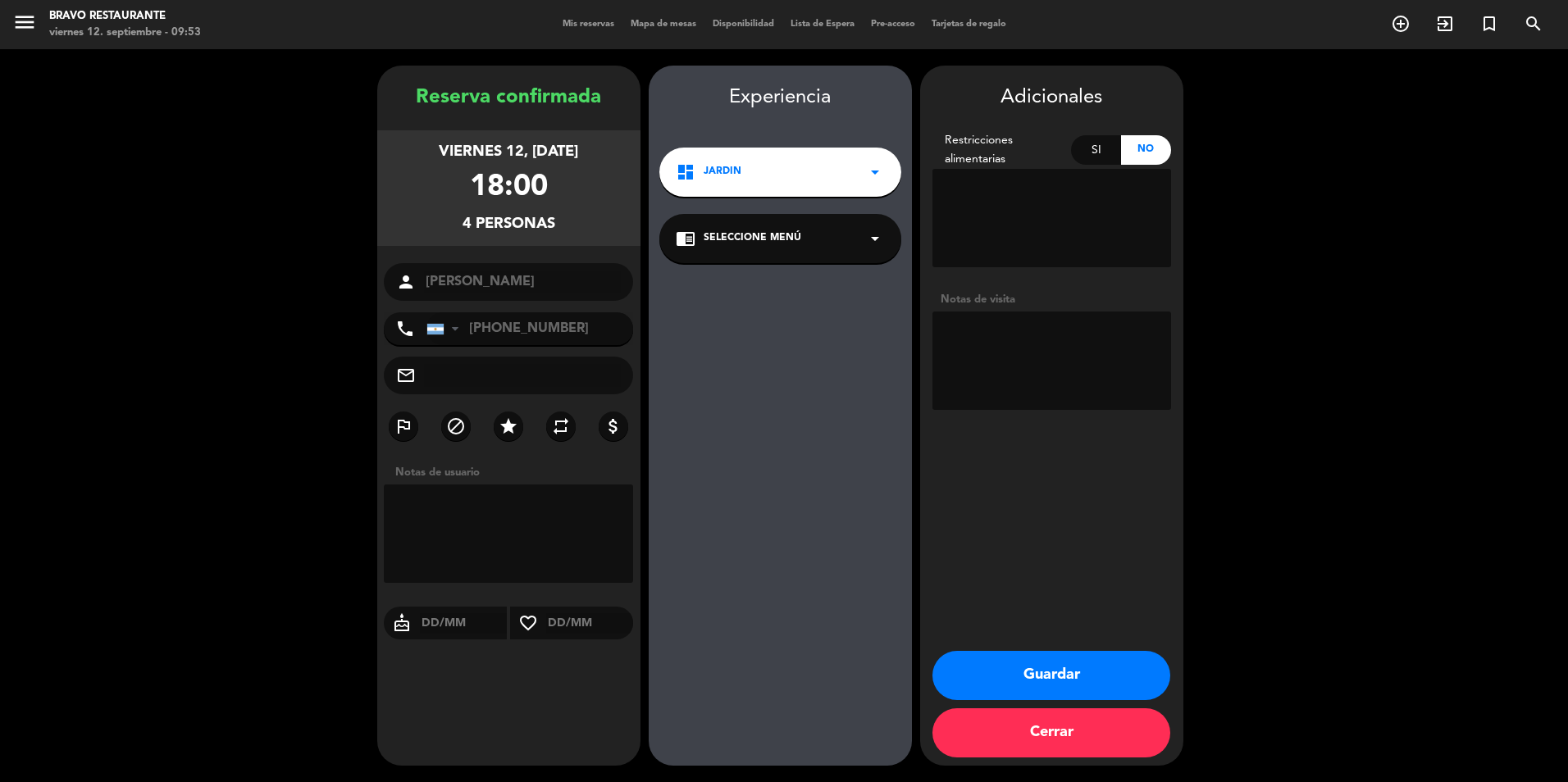
click at [1028, 376] on textarea at bounding box center [1052, 361] width 239 height 98
type textarea "GiftCard $120.000"
click at [980, 653] on button "Guardar" at bounding box center [1051, 675] width 238 height 49
